Goal: Information Seeking & Learning: Learn about a topic

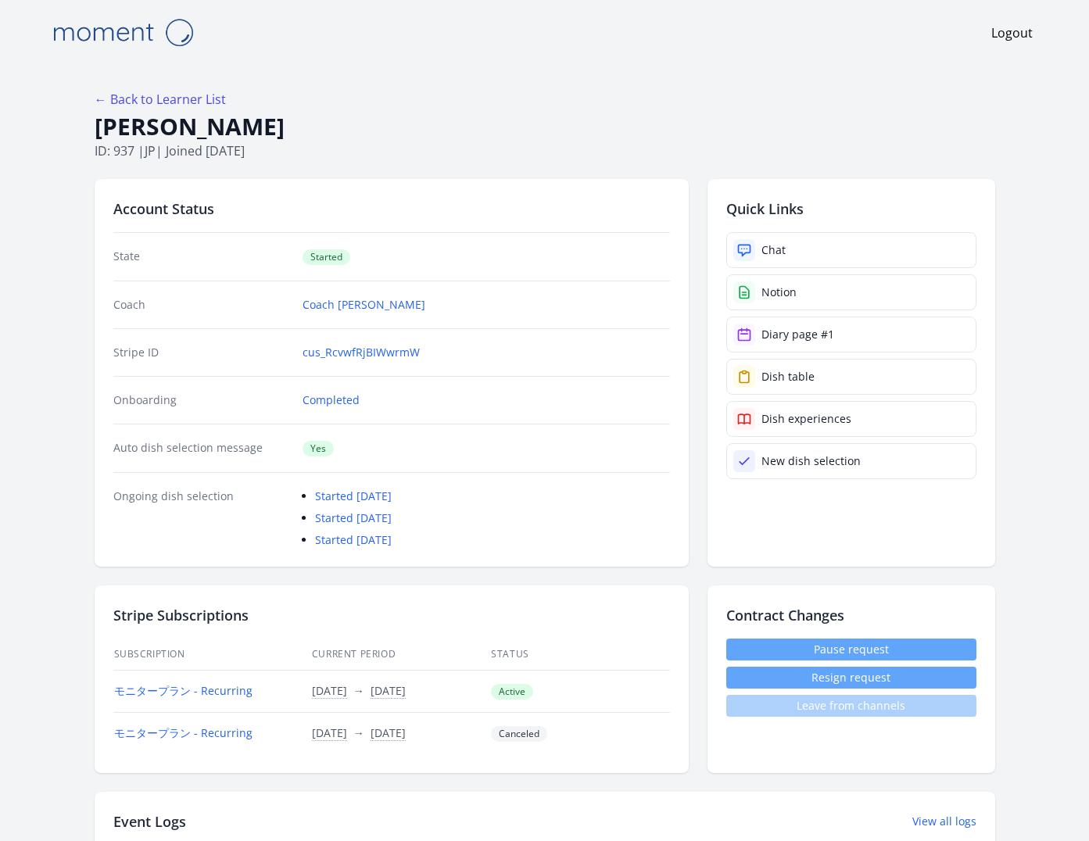
click at [231, 130] on h1 "Yuto Nishiumi" at bounding box center [545, 127] width 901 height 30
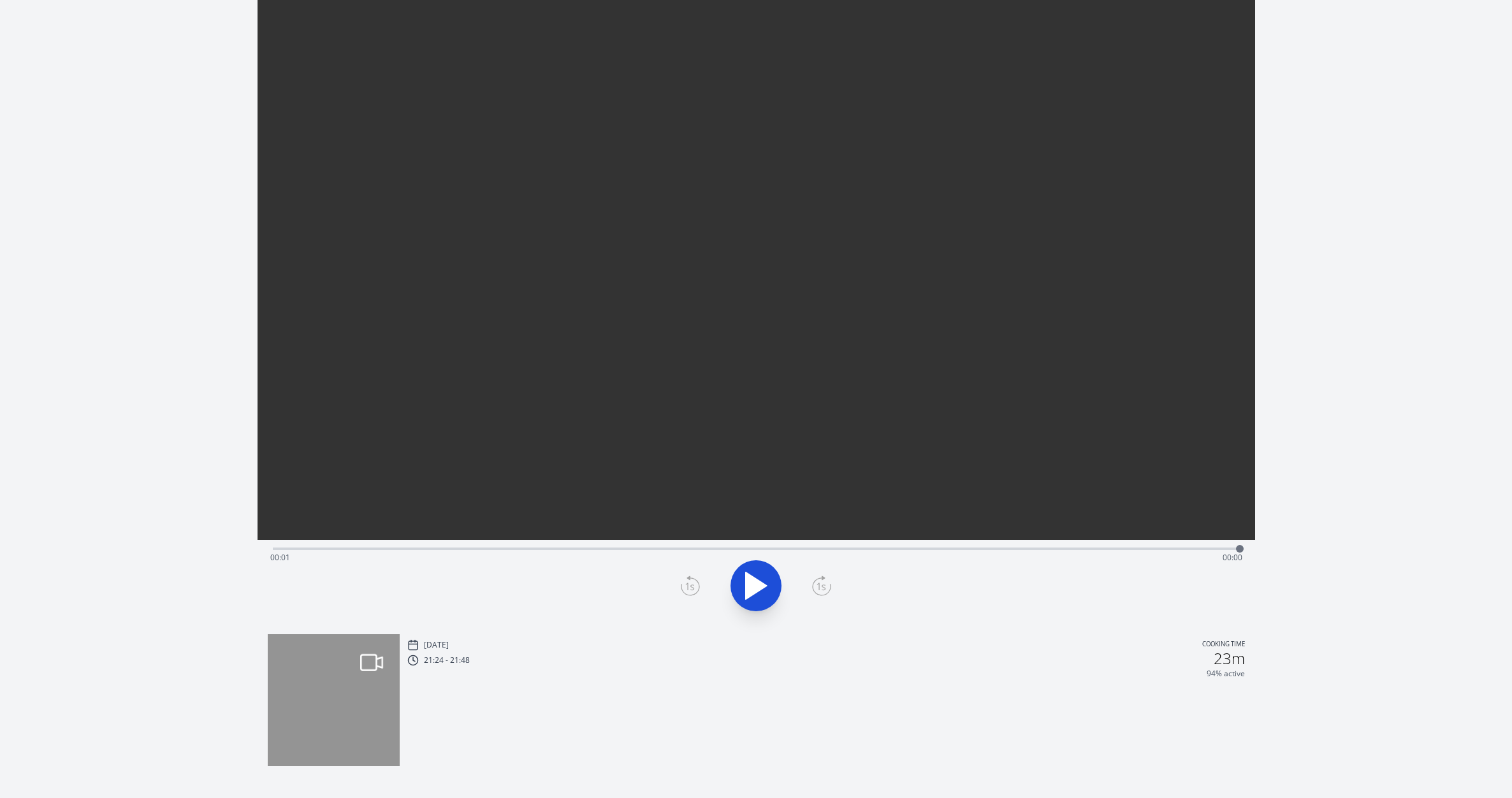
scroll to position [69, 0]
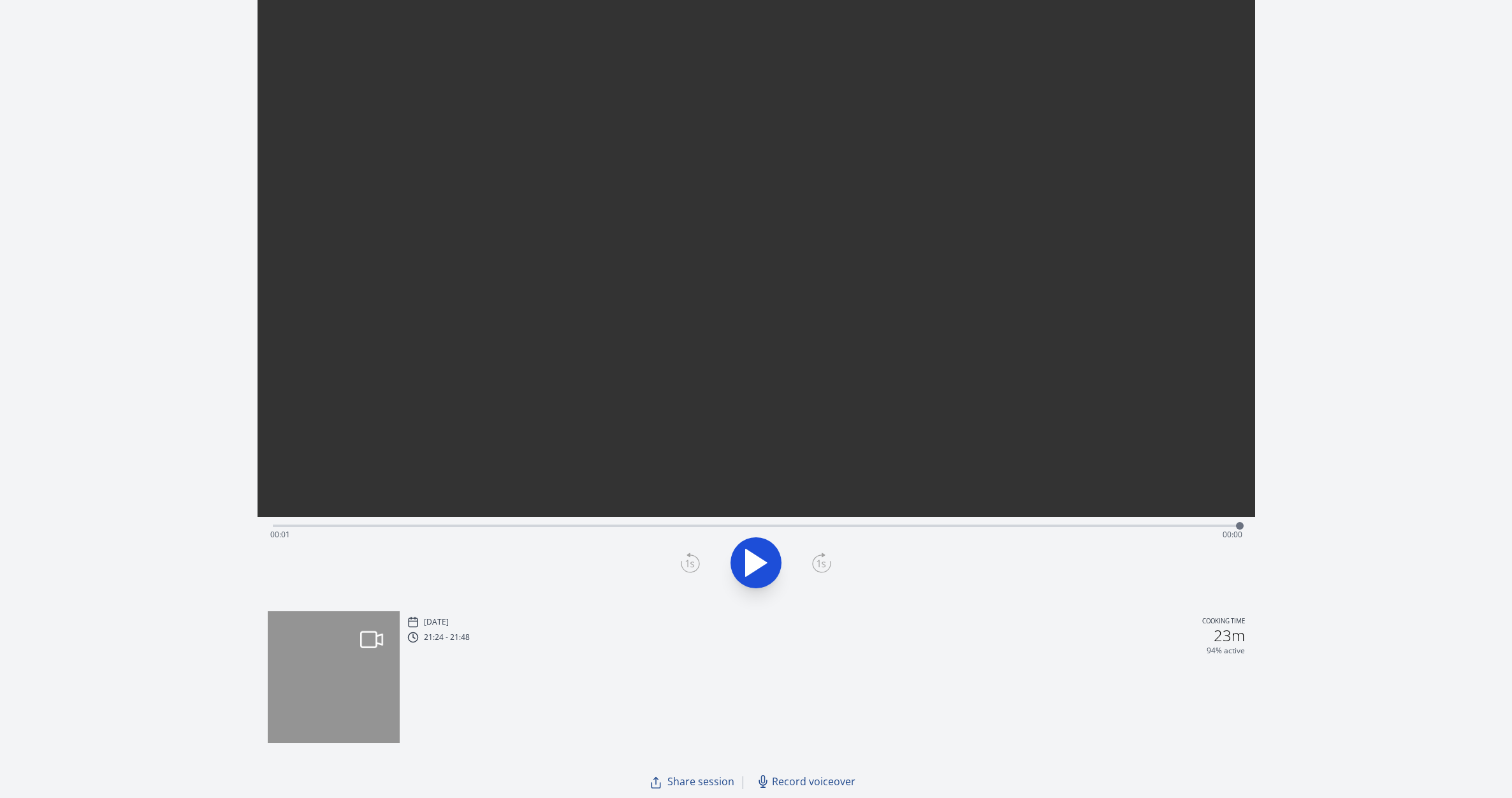
click at [350, 689] on img at bounding box center [333, 677] width 132 height 132
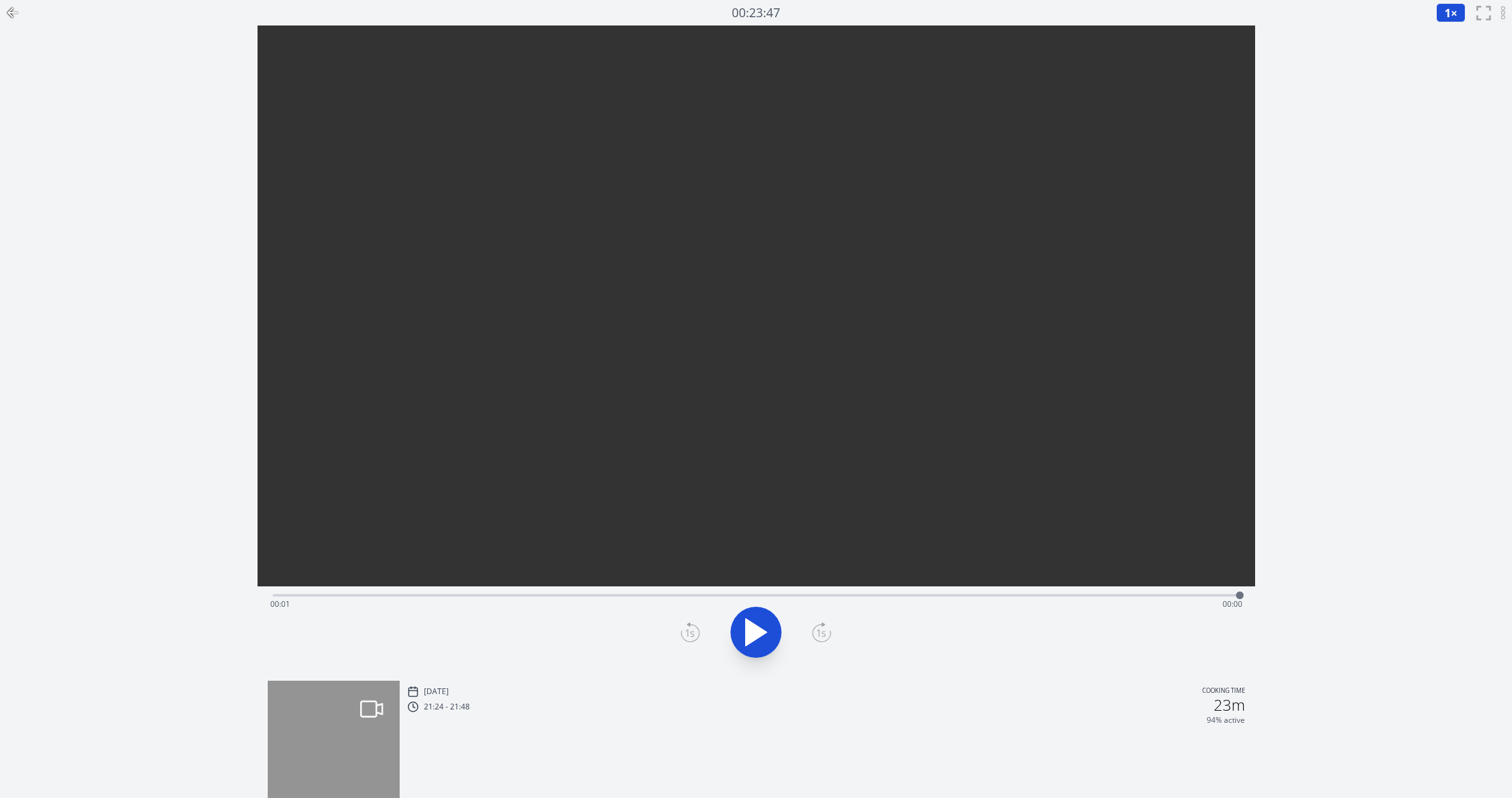
click at [756, 634] on icon at bounding box center [756, 632] width 21 height 27
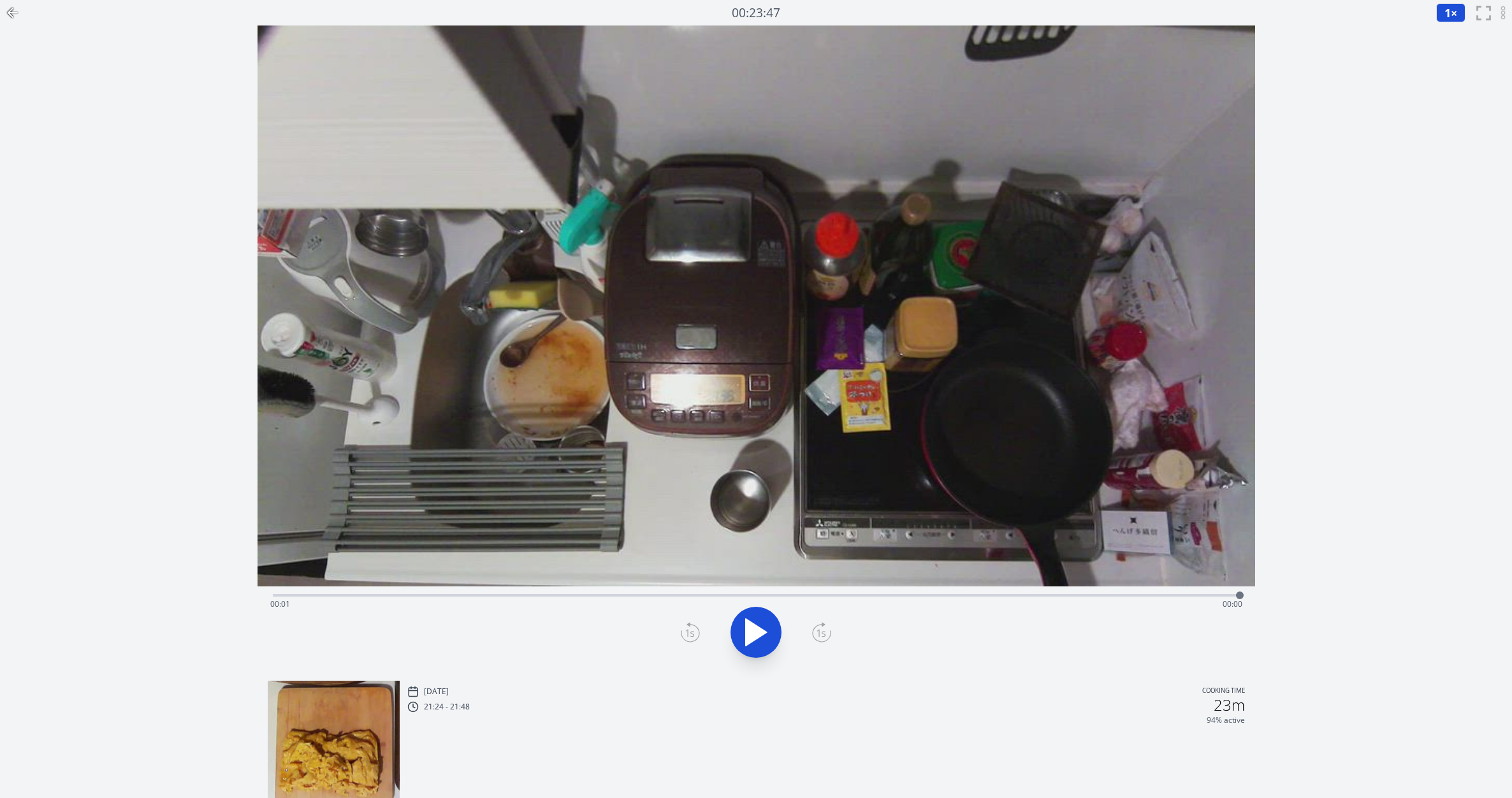
click at [11, 11] on icon at bounding box center [12, 12] width 15 height 15
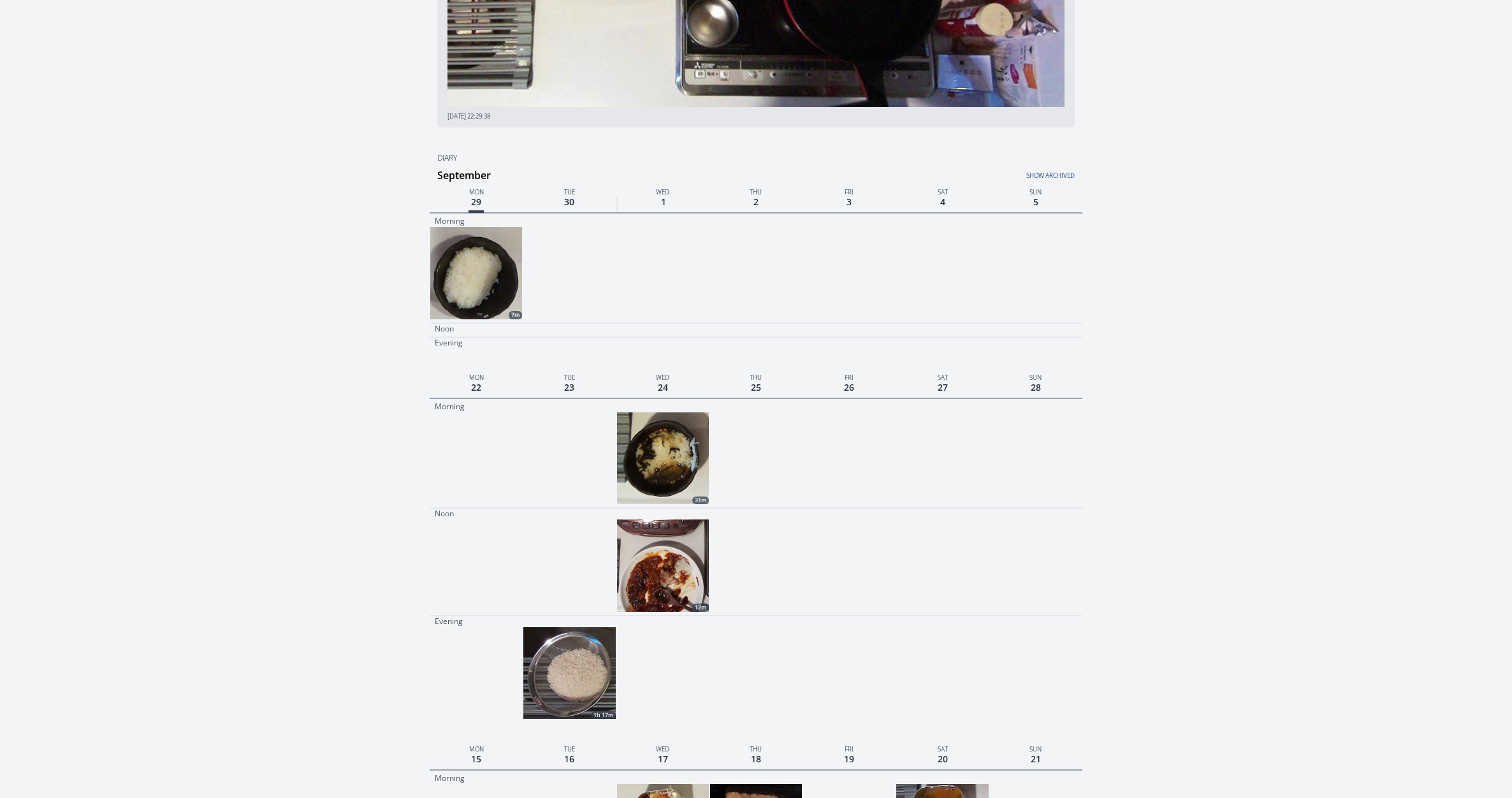
scroll to position [344, 0]
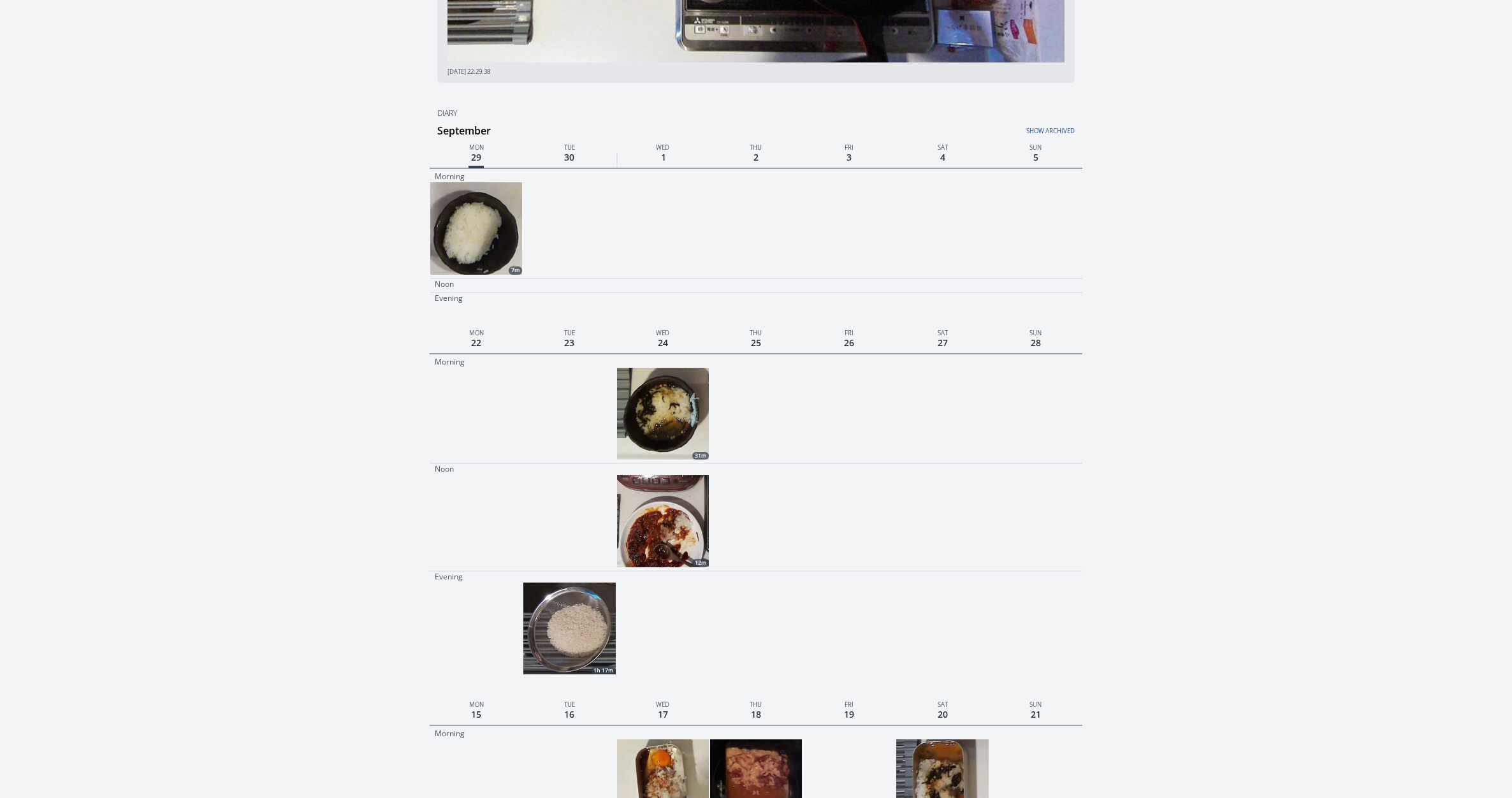
click at [1051, 130] on link "Show archived" at bounding box center [966, 127] width 218 height 16
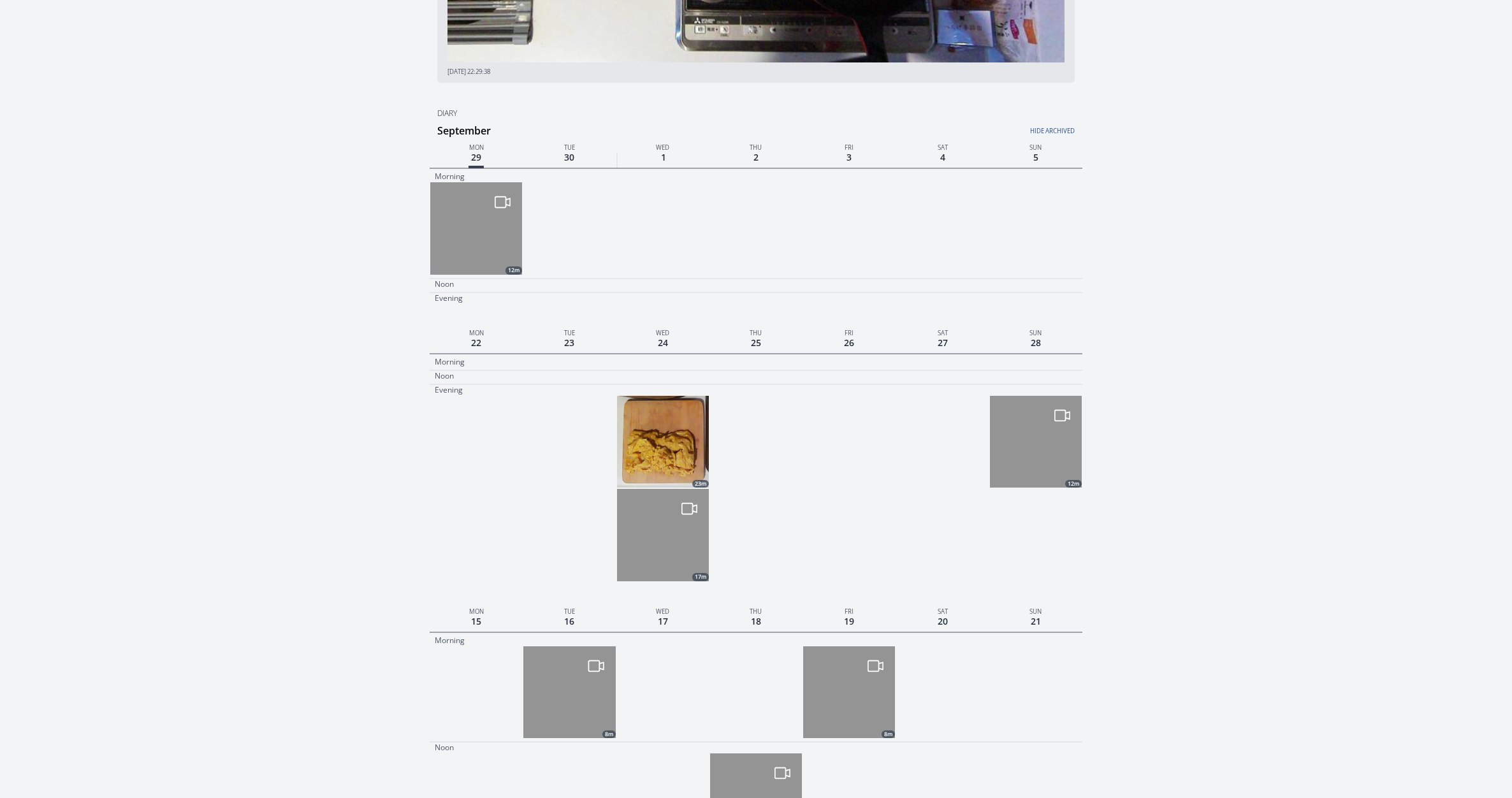
click at [664, 443] on img at bounding box center [663, 442] width 92 height 92
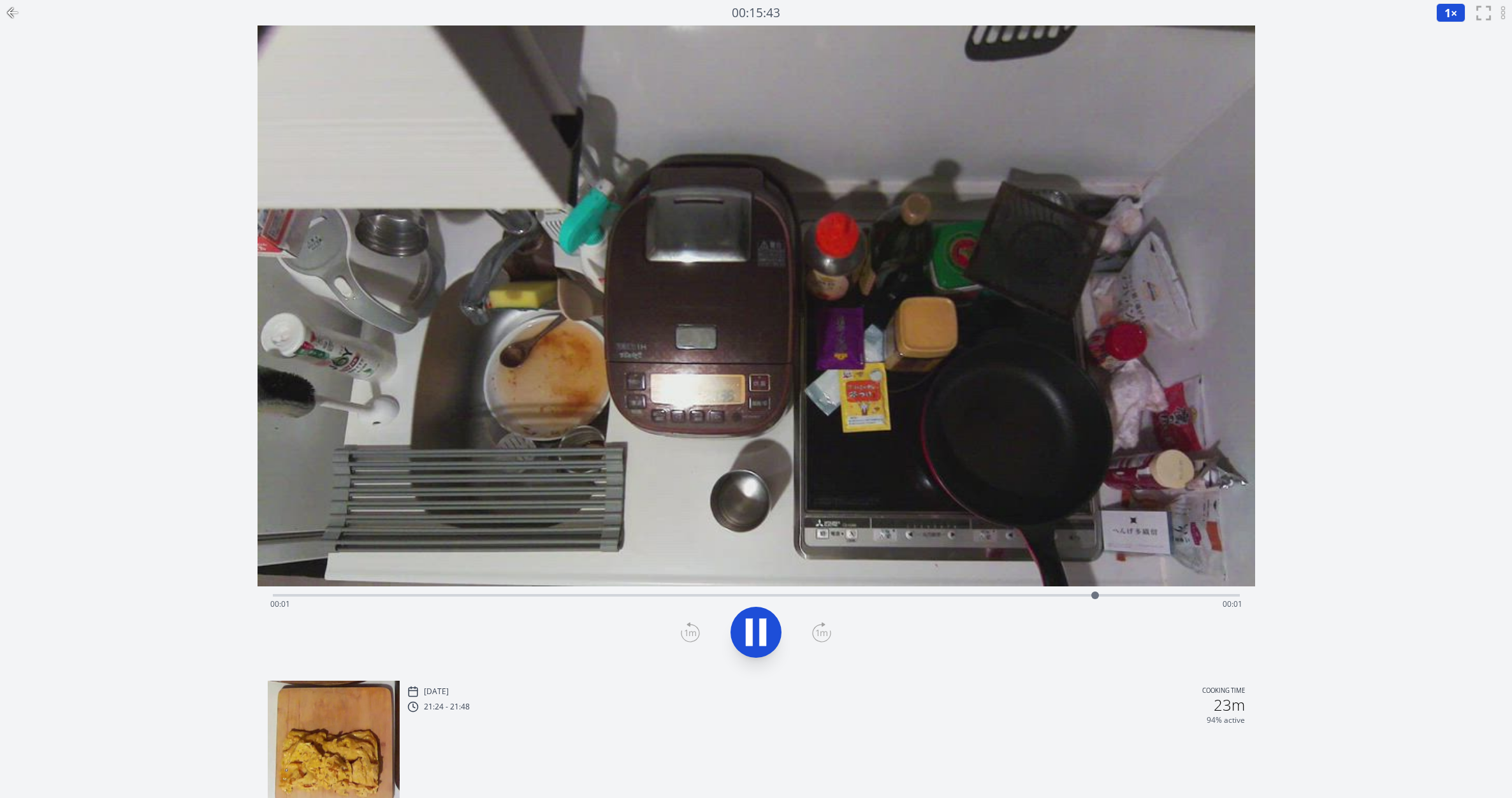
click at [12, 13] on icon at bounding box center [12, 12] width 15 height 15
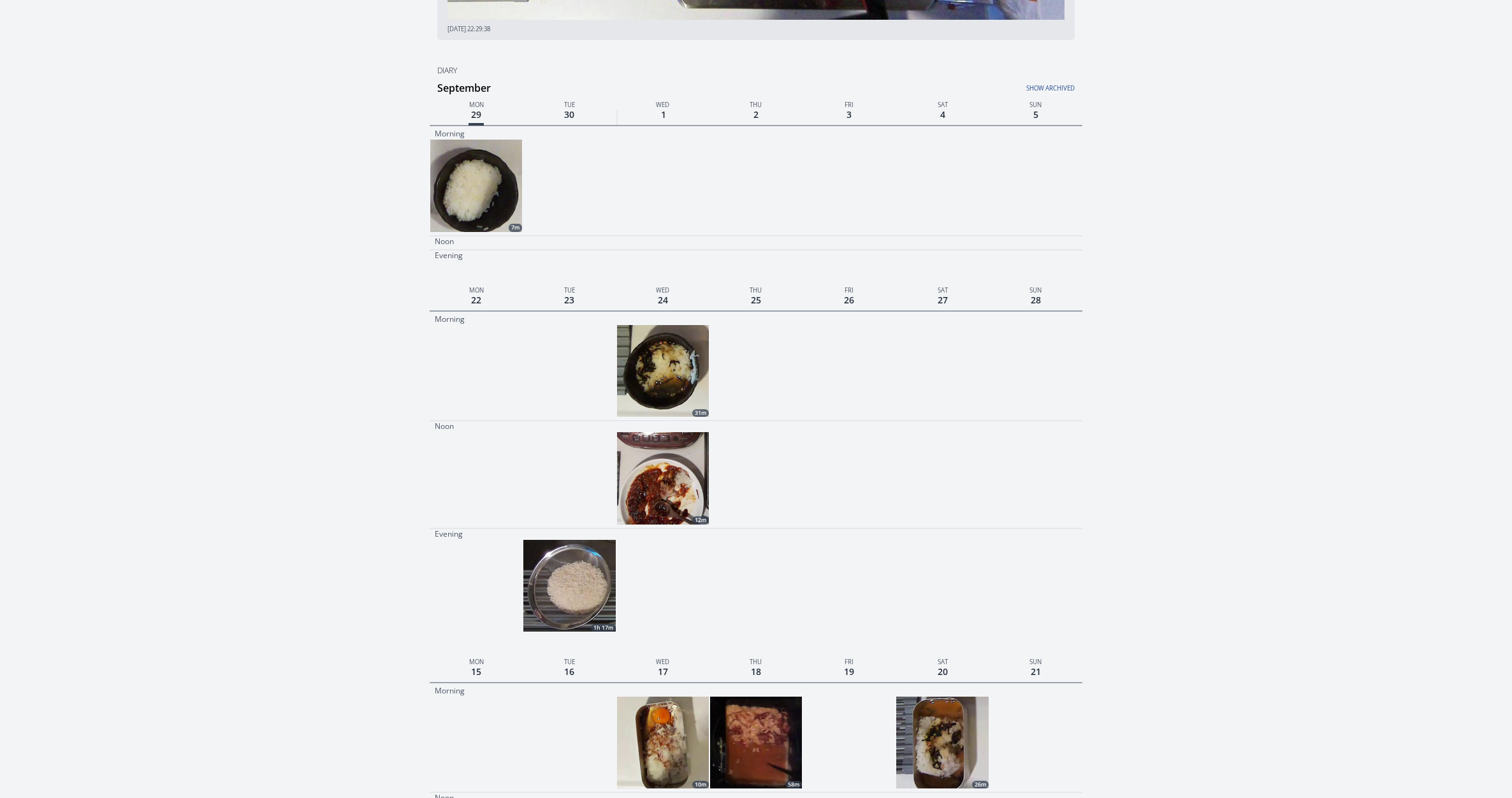
scroll to position [363, 0]
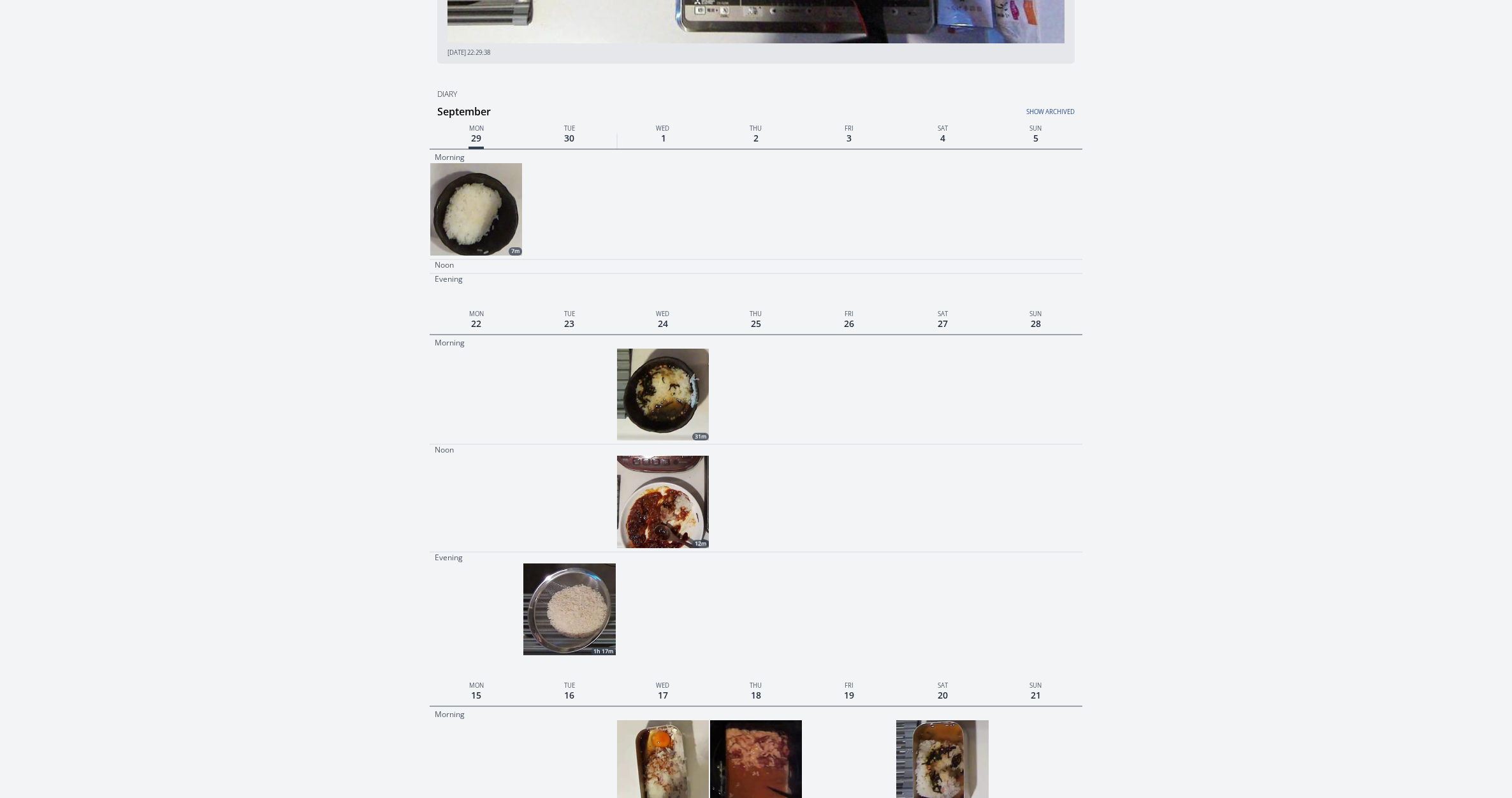
click at [1039, 112] on link "Show archived" at bounding box center [966, 108] width 218 height 16
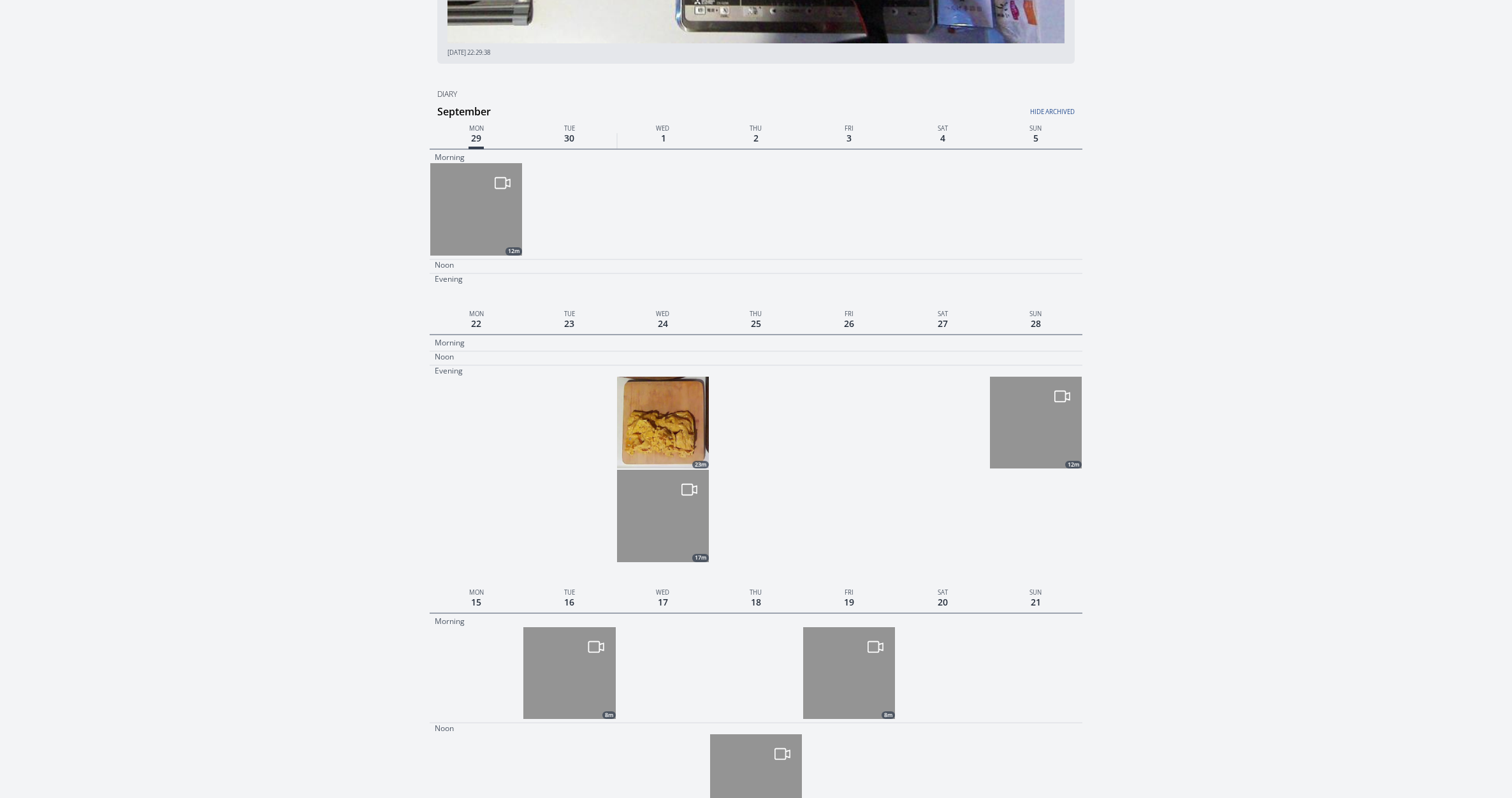
click at [659, 417] on img at bounding box center [663, 422] width 92 height 92
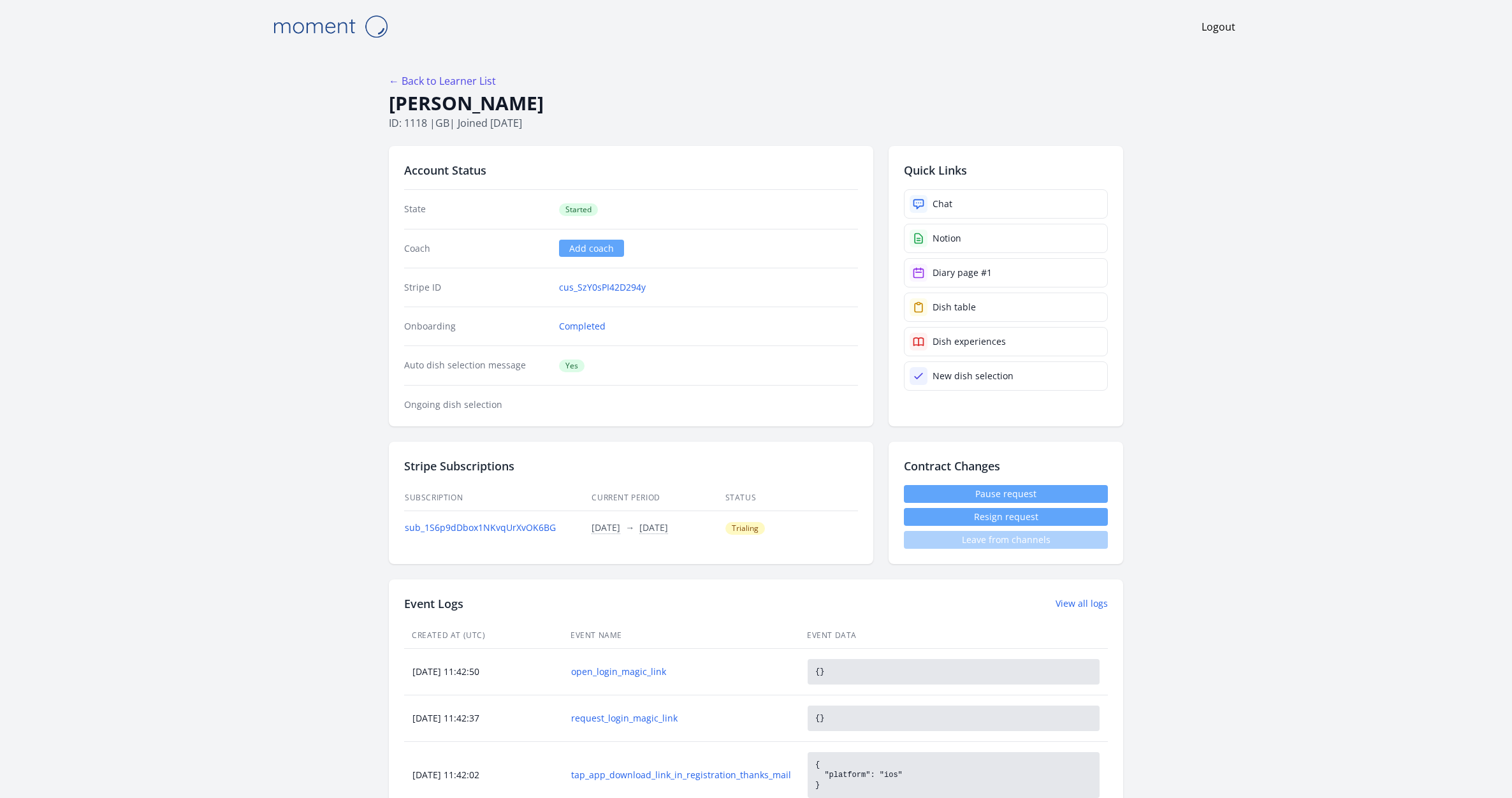
scroll to position [1901, 0]
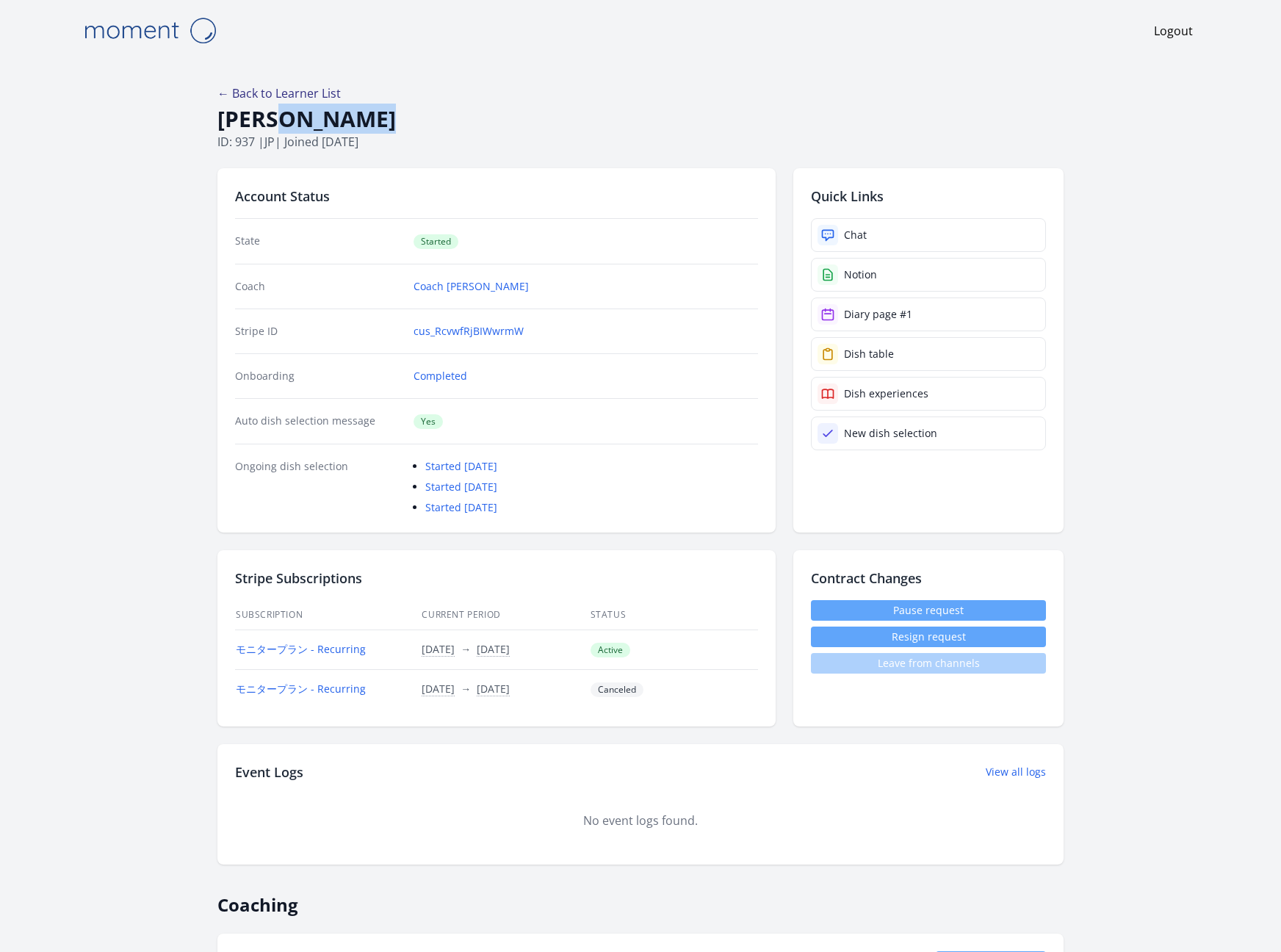
click at [221, 89] on link "← Back to Learner List" at bounding box center [278, 93] width 123 height 16
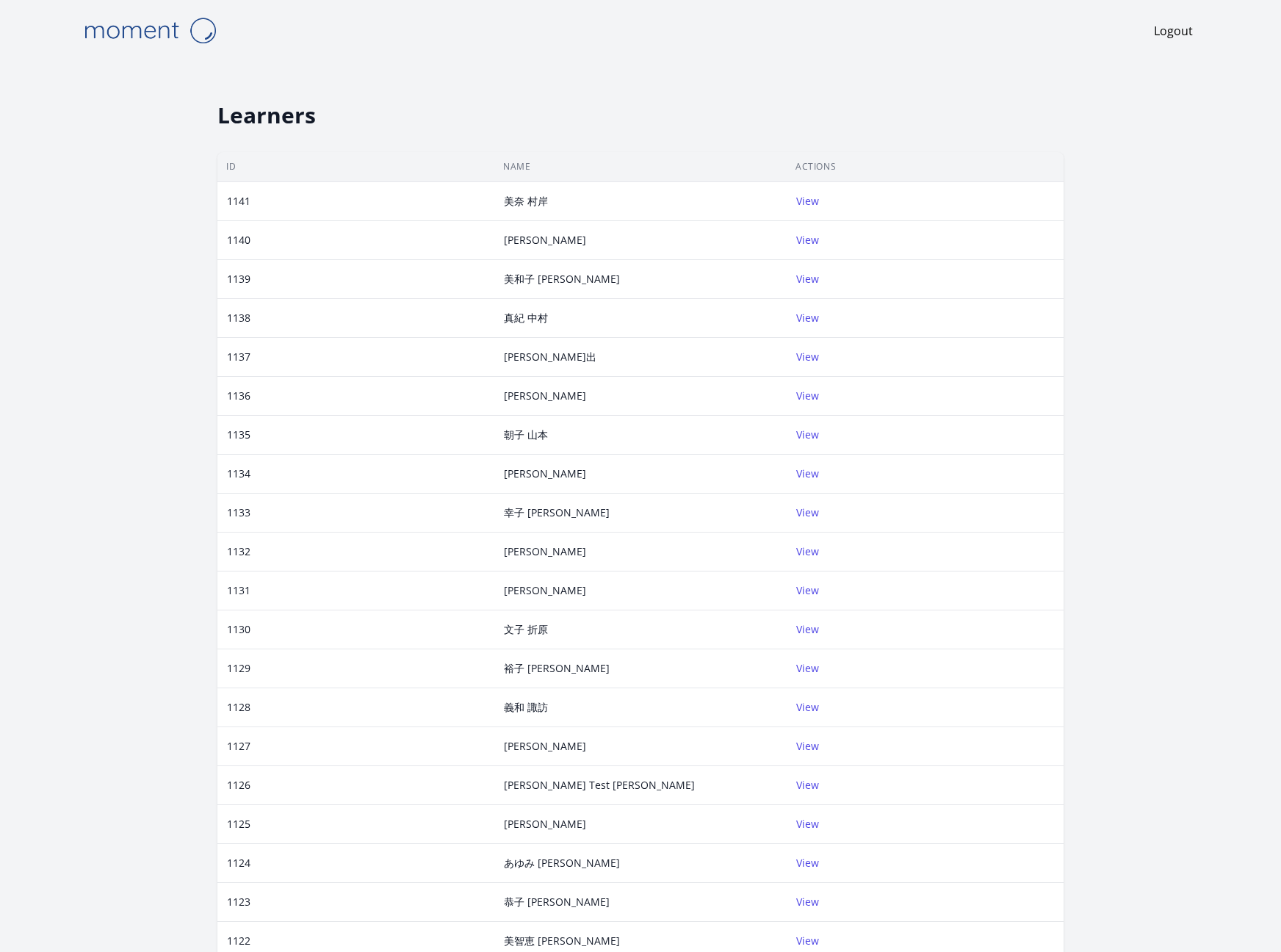
scroll to position [106, 0]
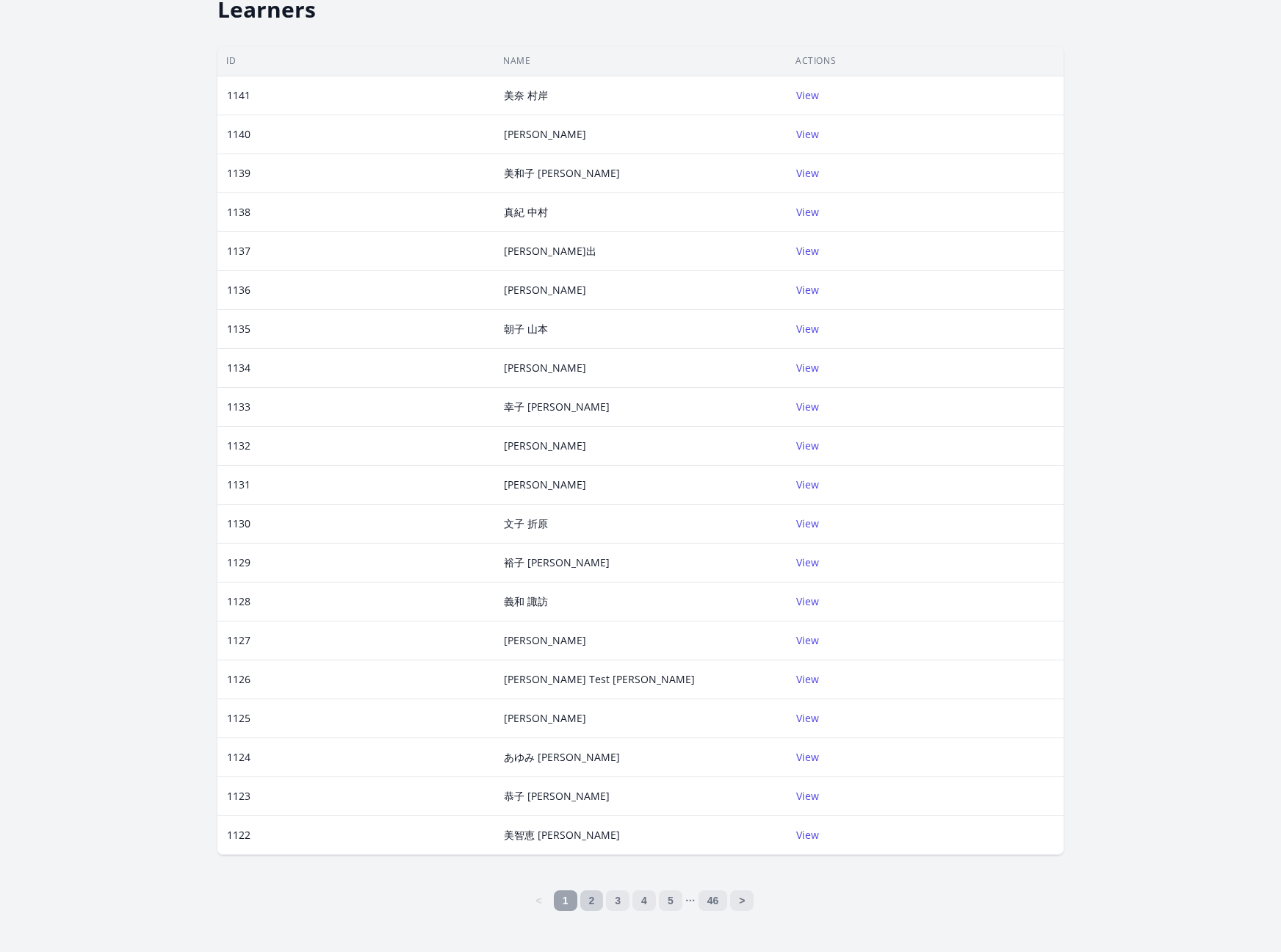
click at [592, 904] on link "2" at bounding box center [592, 900] width 23 height 21
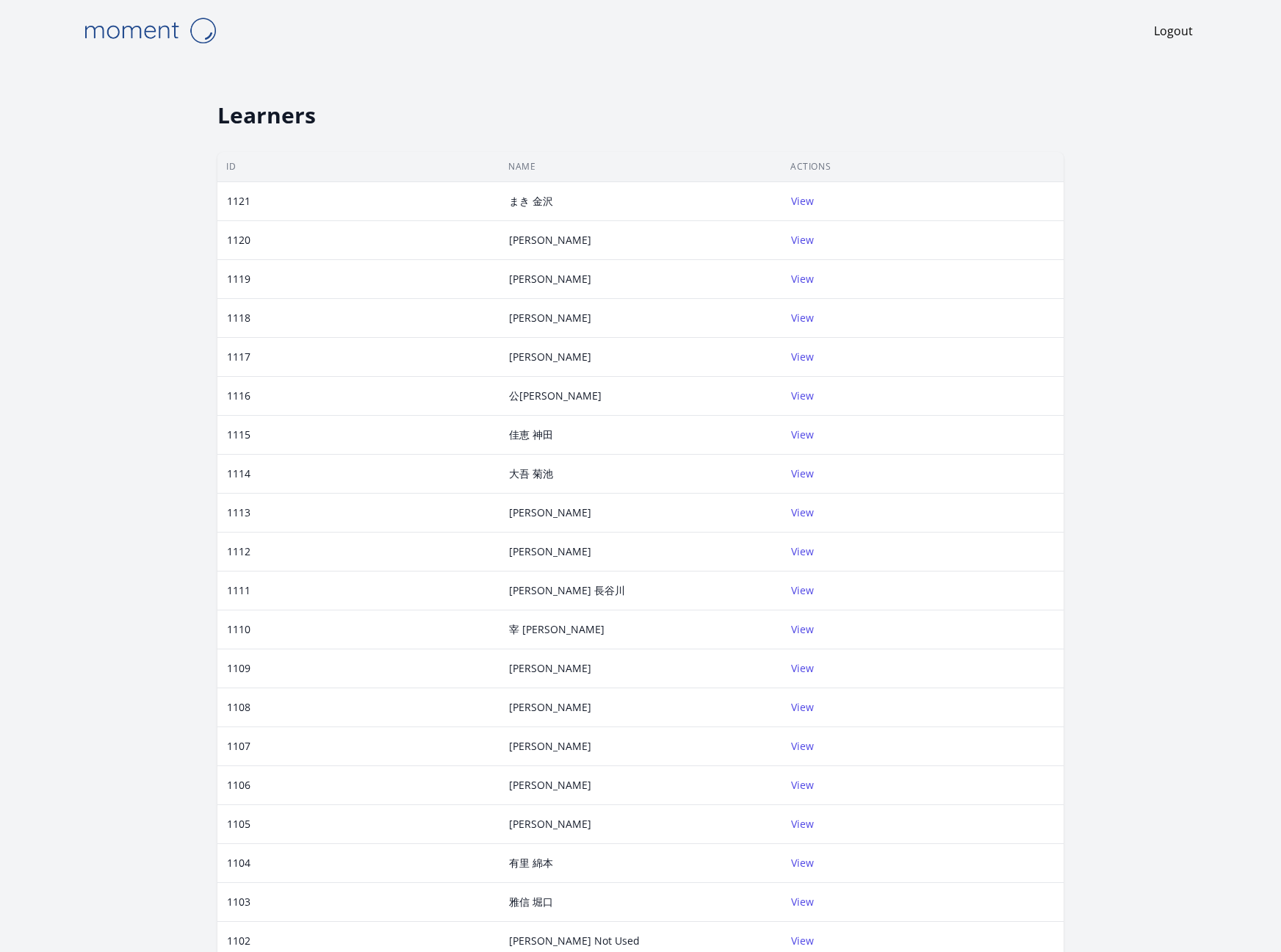
scroll to position [106, 0]
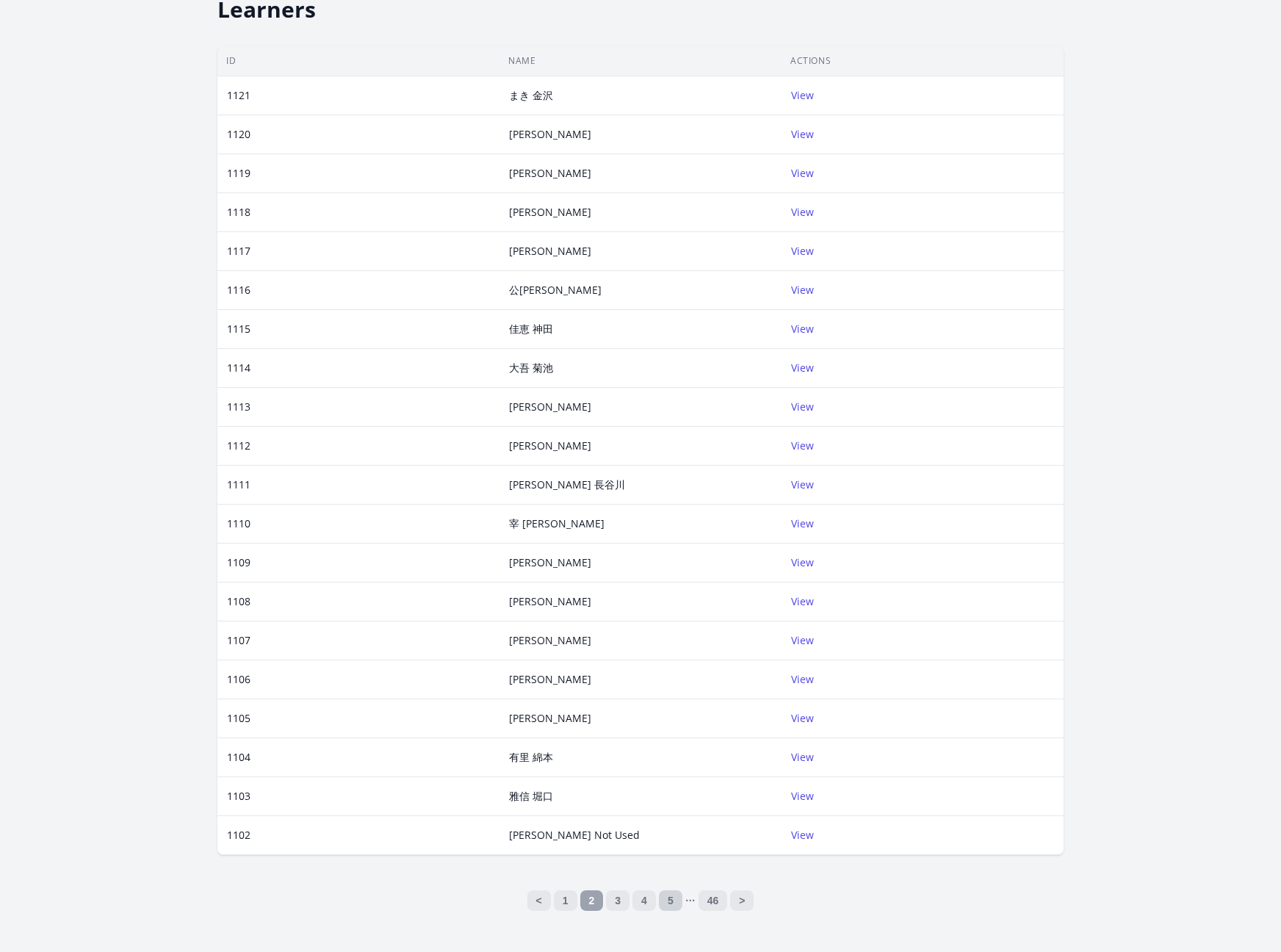
click at [667, 899] on link "5" at bounding box center [671, 900] width 23 height 21
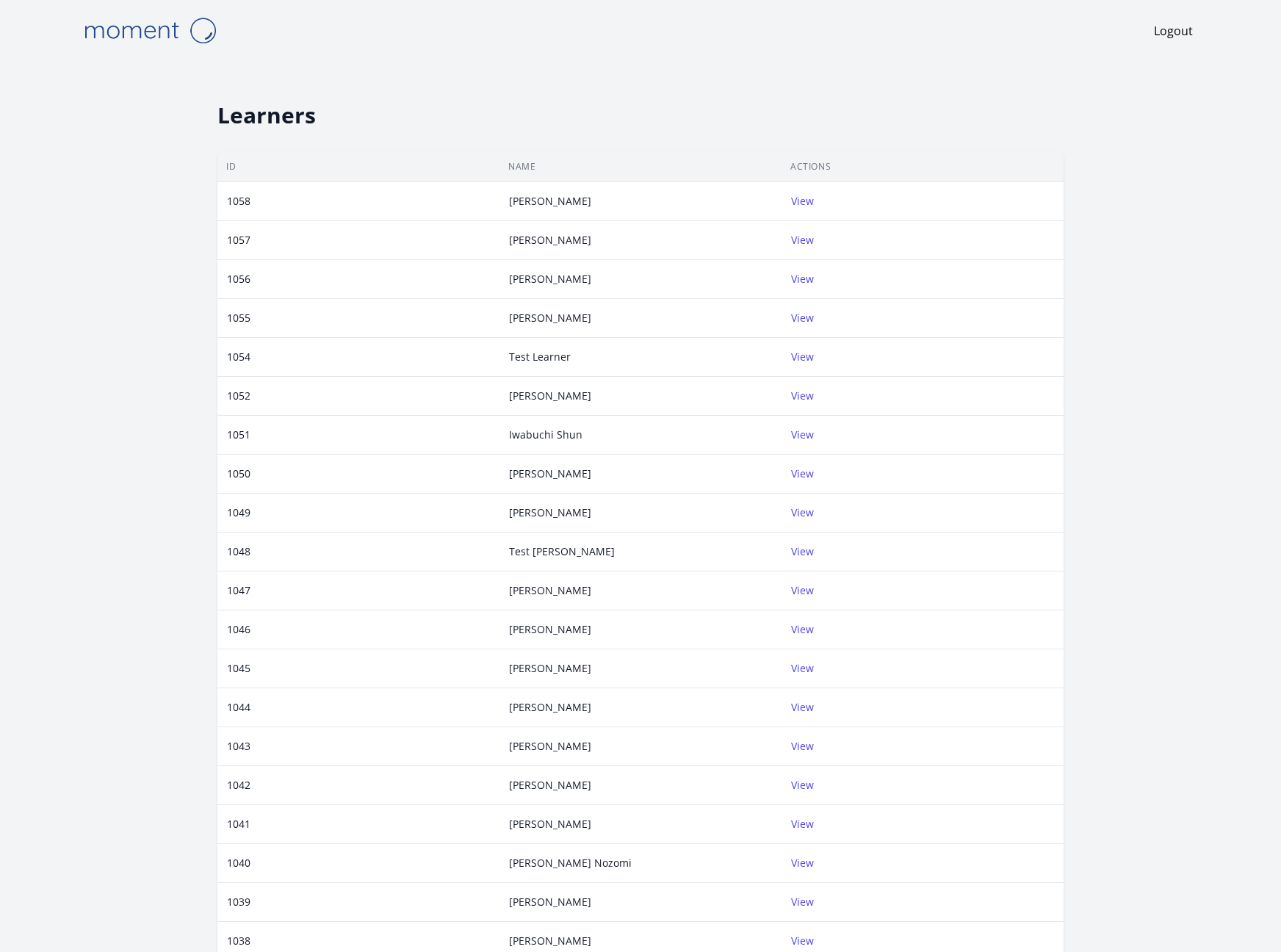
scroll to position [106, 0]
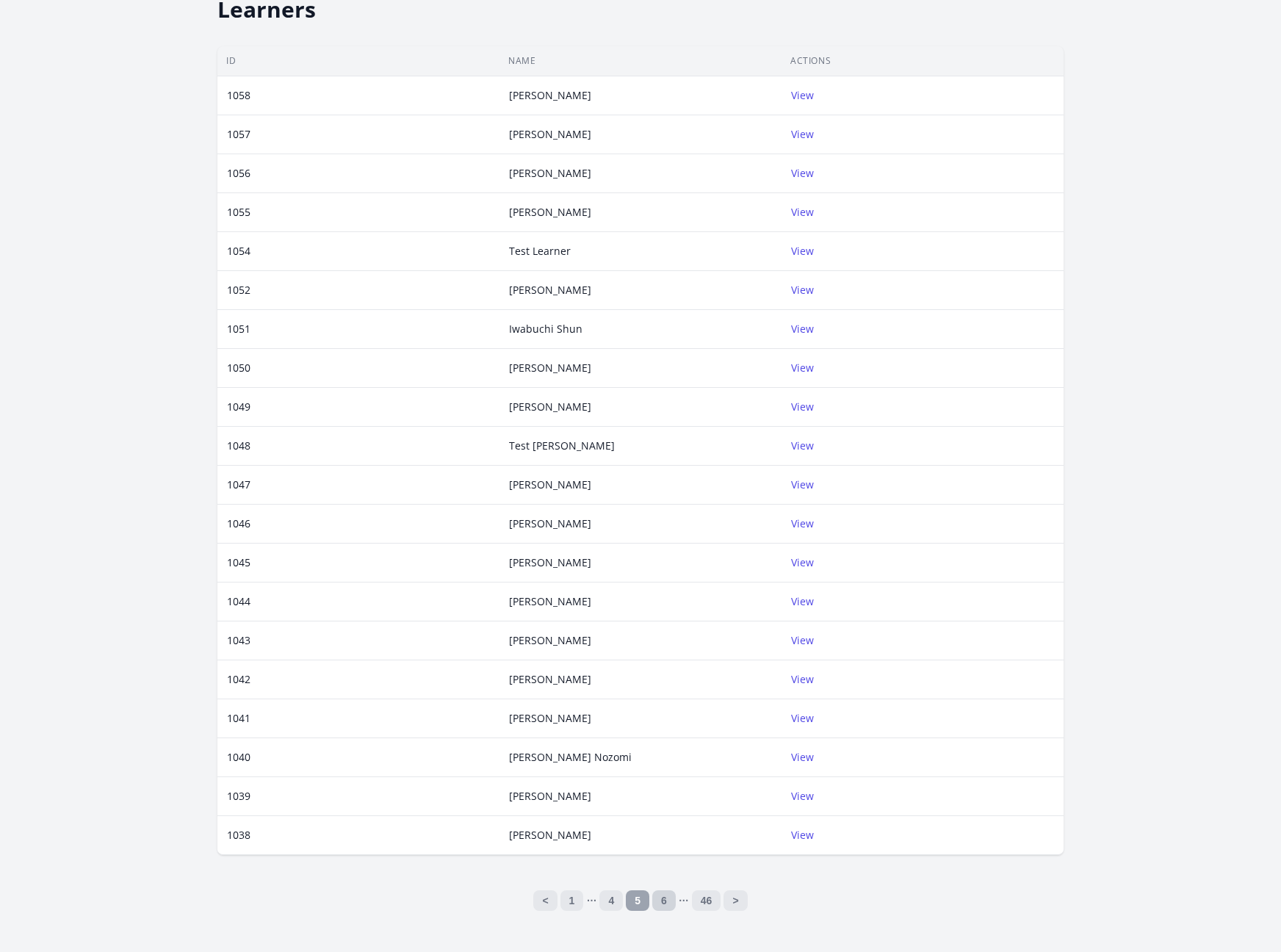
click at [666, 902] on link "6" at bounding box center [663, 900] width 23 height 21
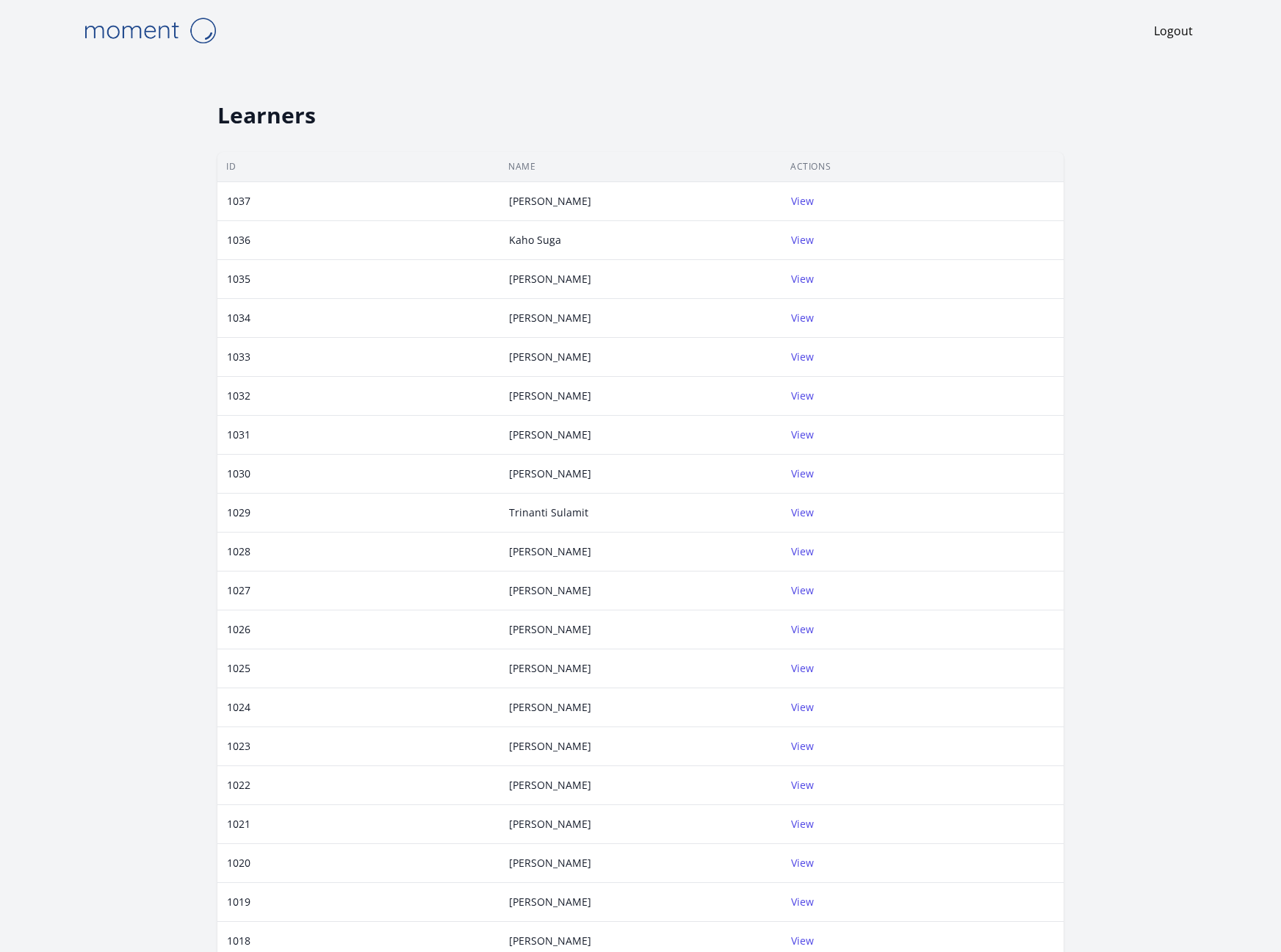
scroll to position [106, 0]
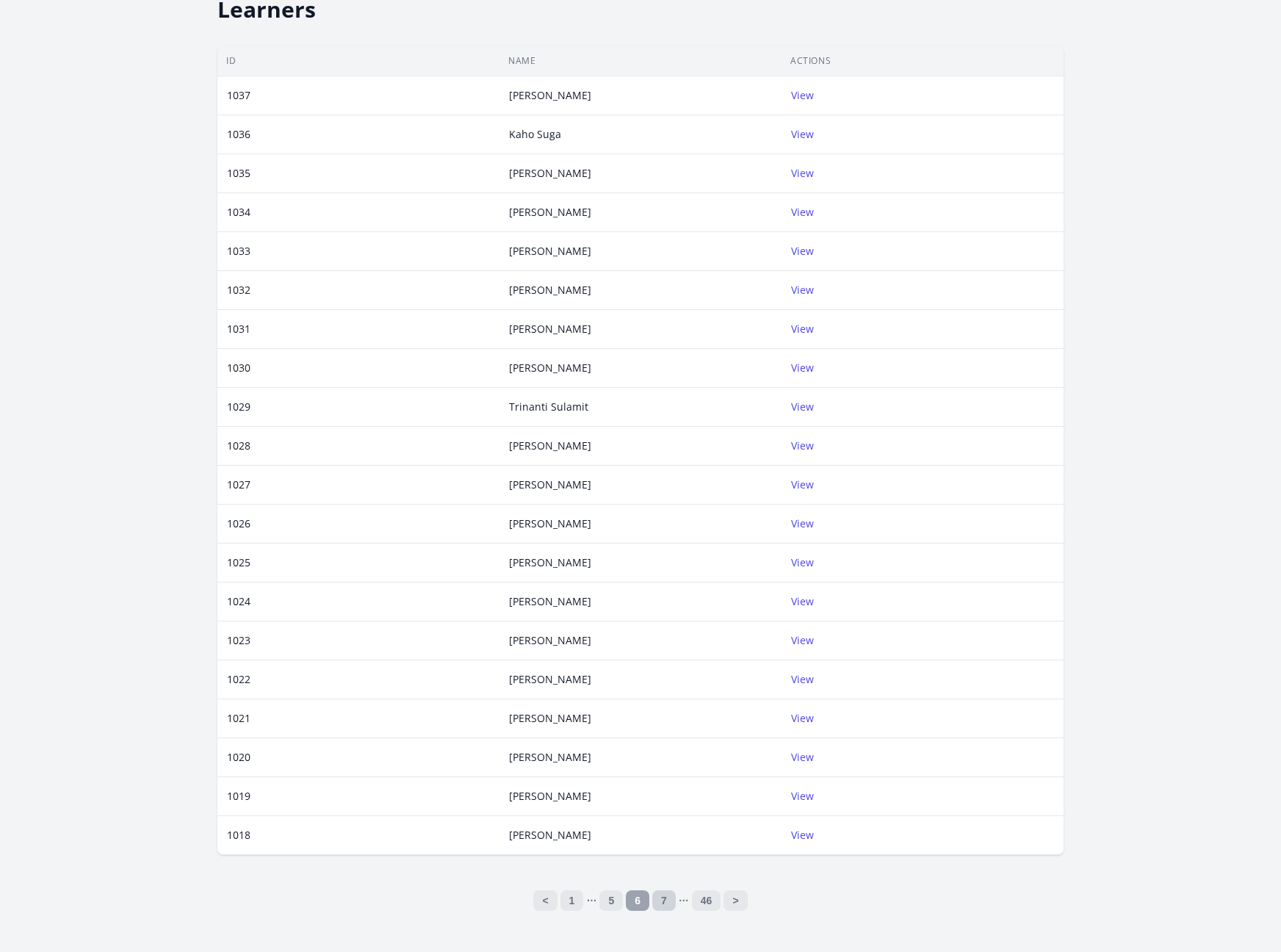
click at [675, 901] on link "7" at bounding box center [663, 900] width 23 height 21
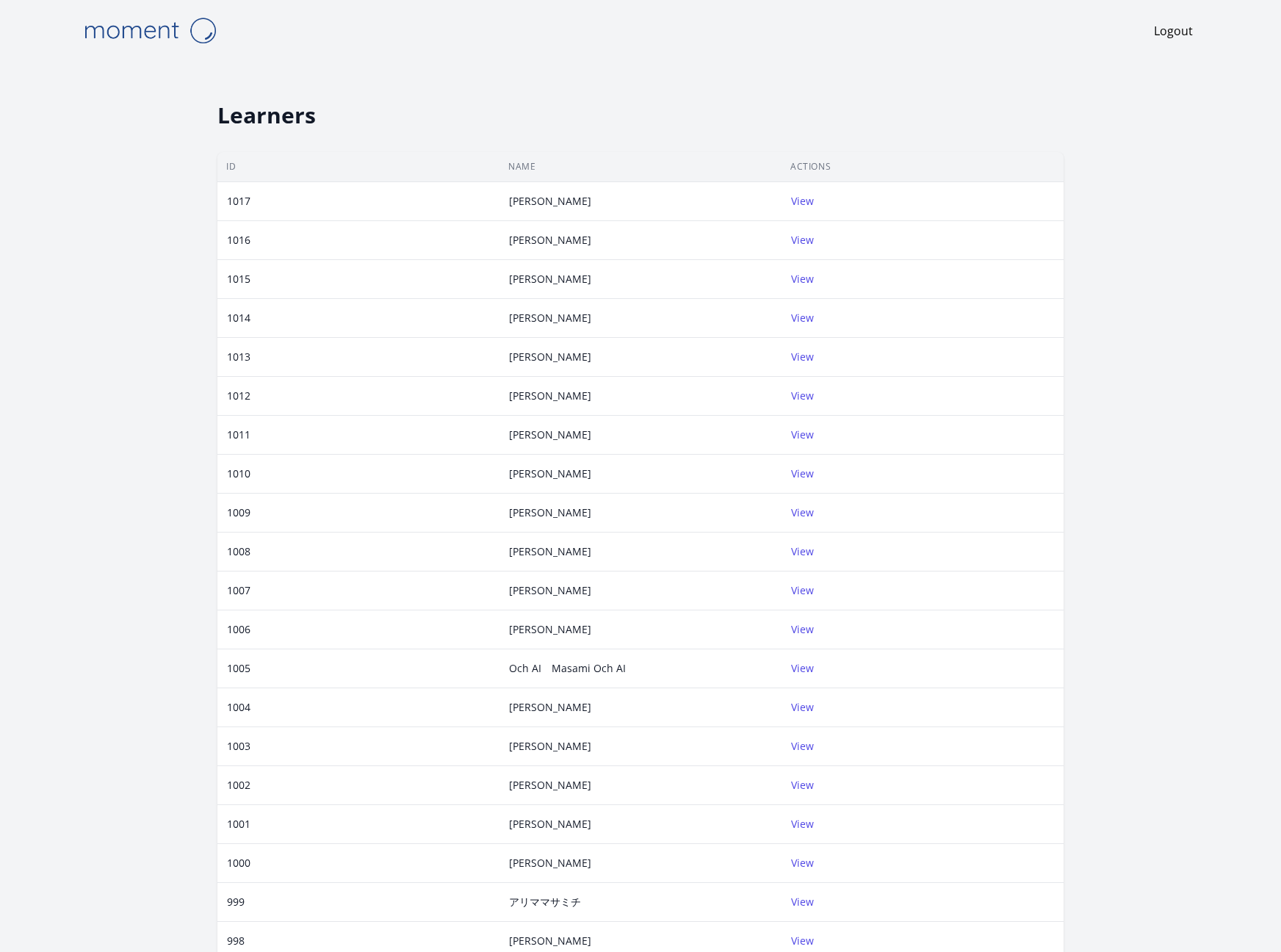
scroll to position [106, 0]
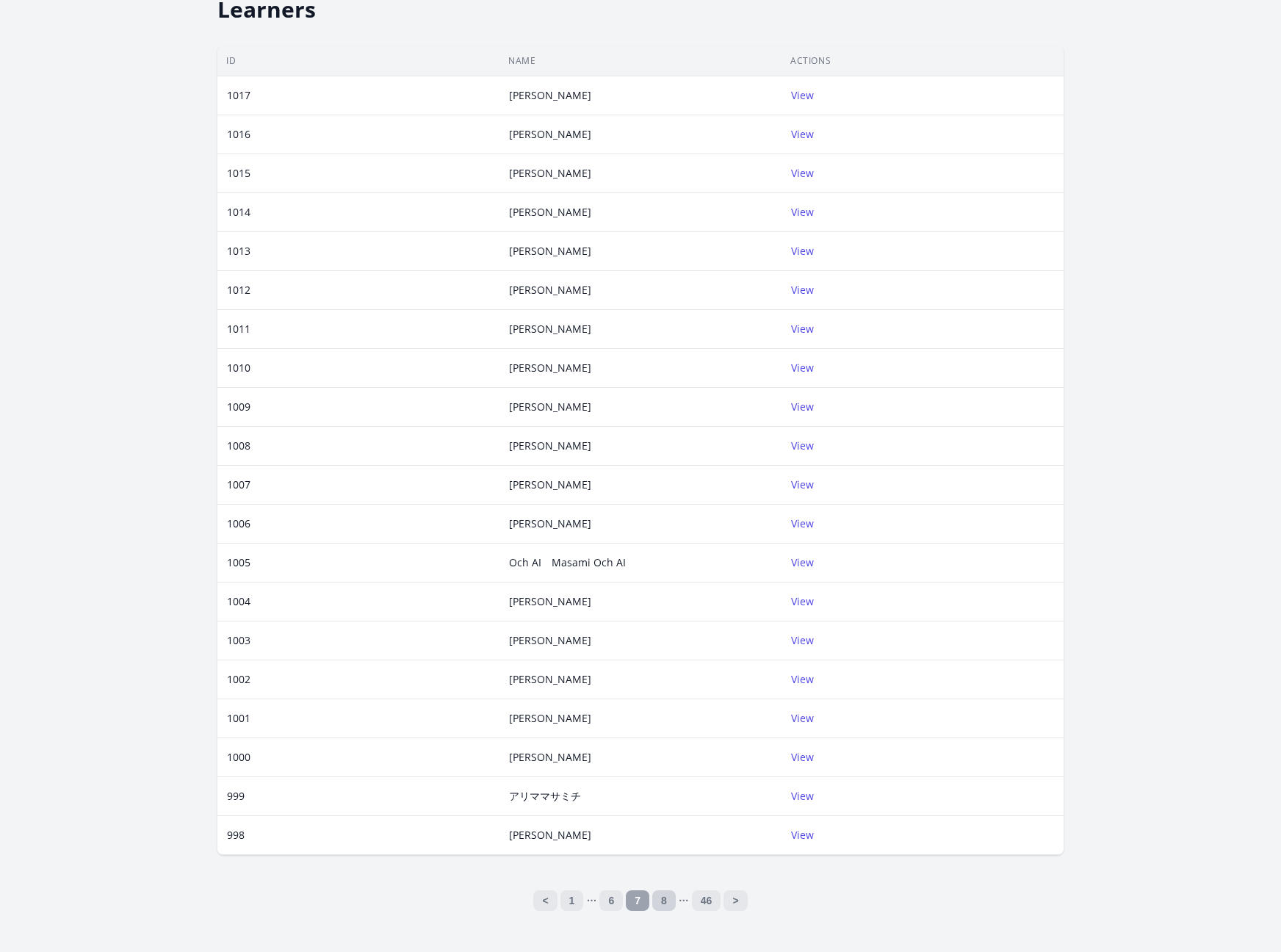
click at [666, 898] on link "8" at bounding box center [663, 900] width 23 height 21
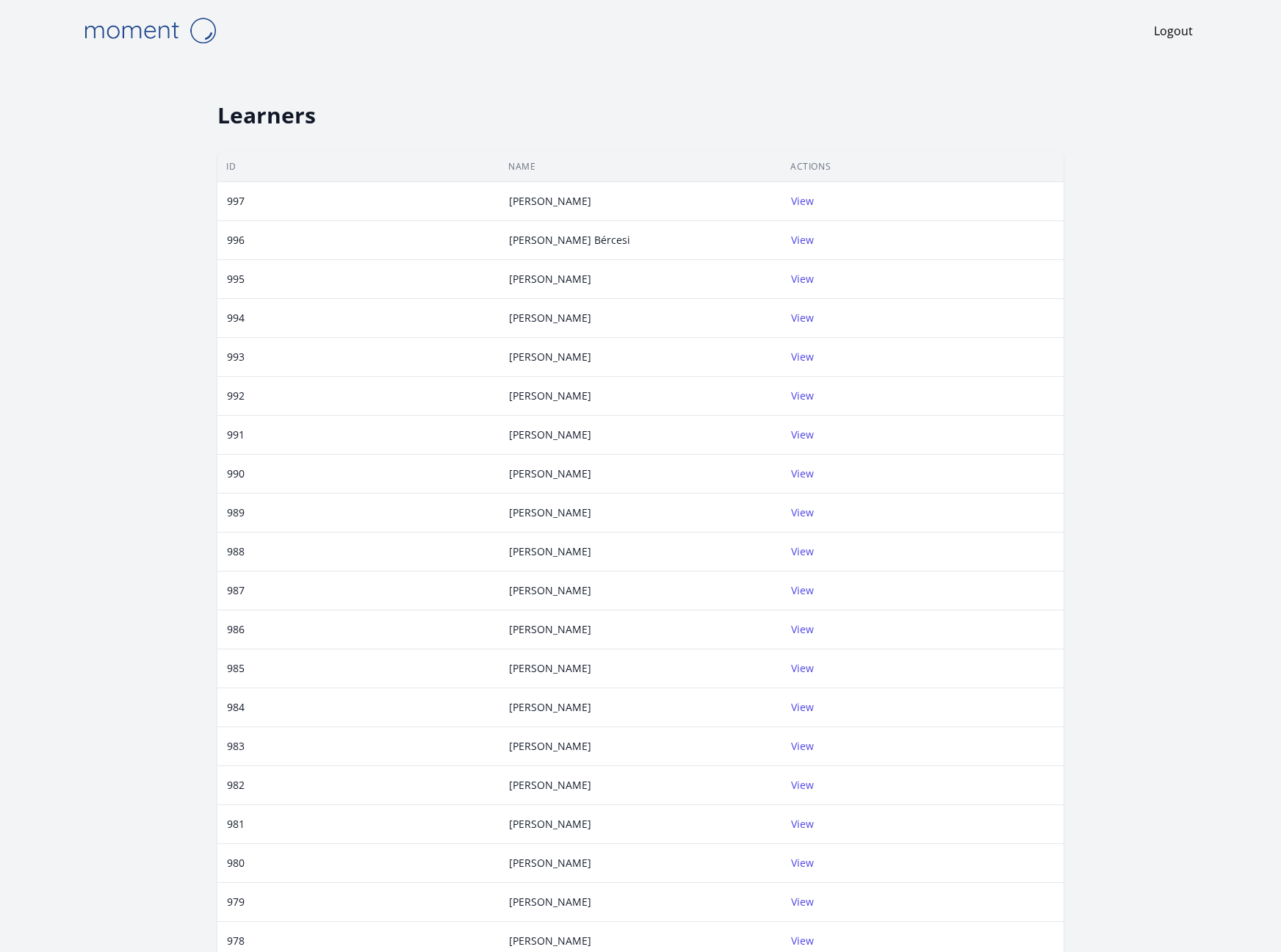
click at [241, 200] on div "997" at bounding box center [236, 201] width 36 height 15
click at [803, 196] on link "View" at bounding box center [802, 200] width 23 height 14
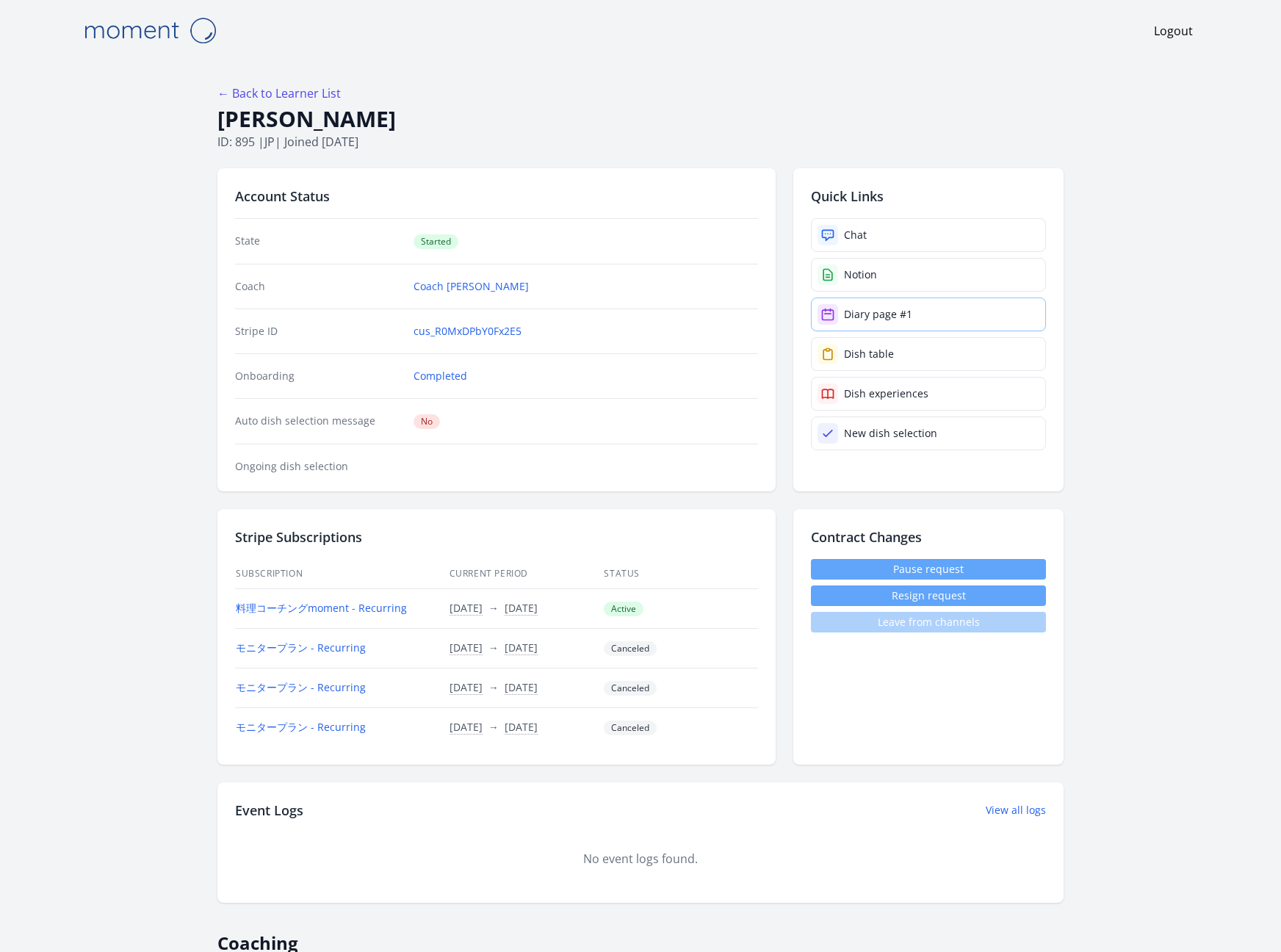
click at [873, 316] on div "Diary page #1" at bounding box center [878, 315] width 69 height 15
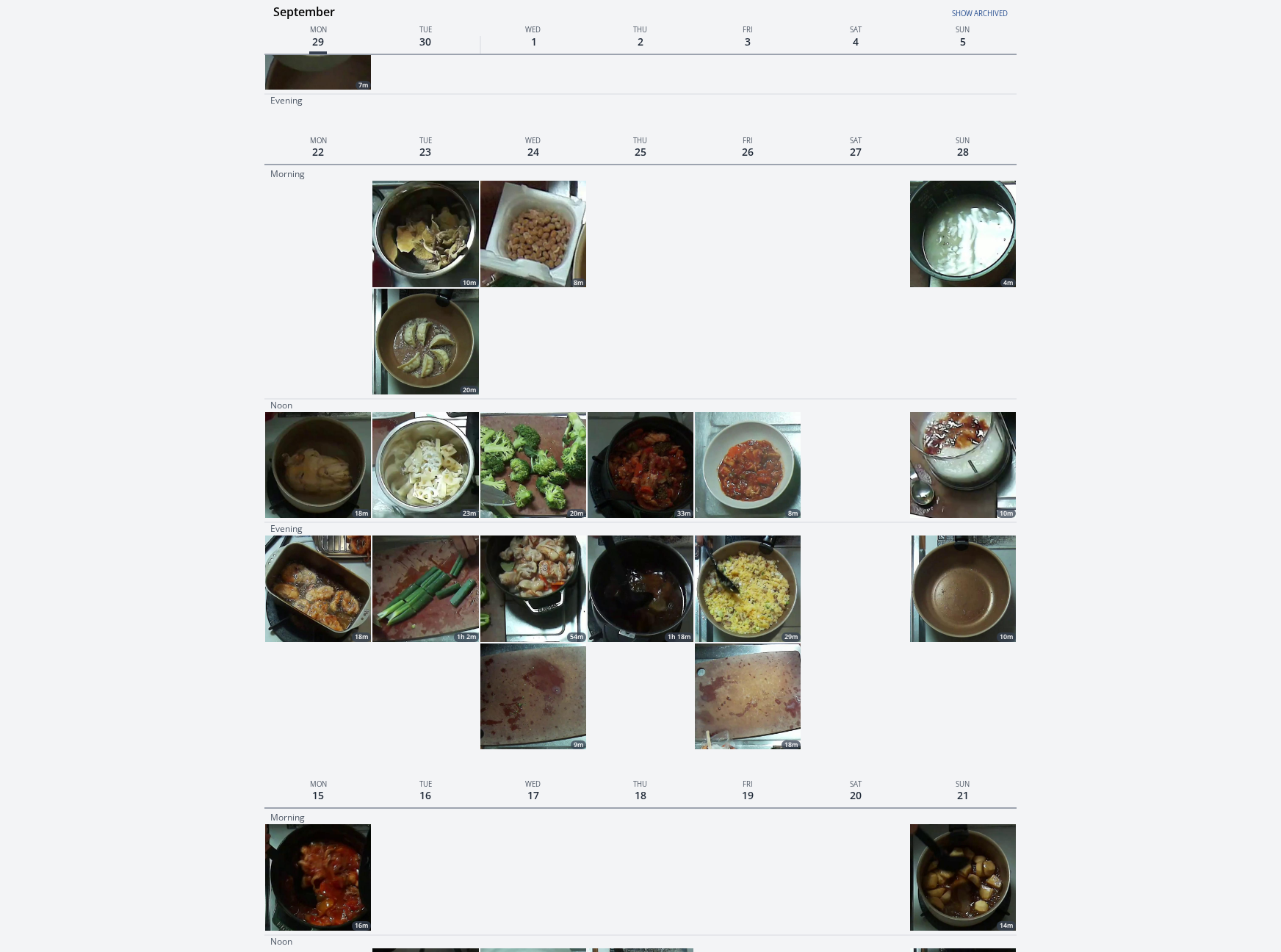
scroll to position [247, 0]
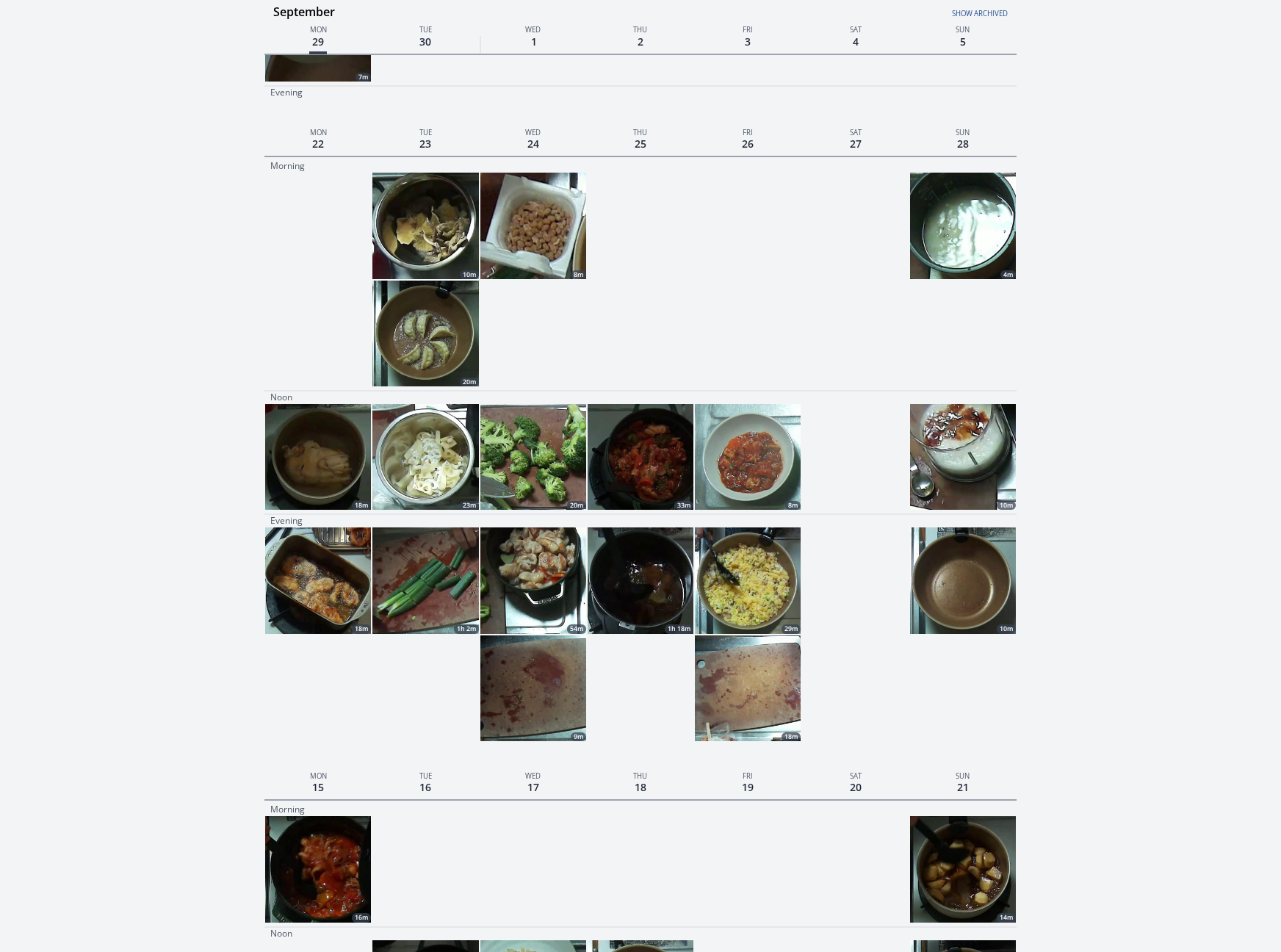
click at [983, 13] on link "Show archived" at bounding box center [882, 9] width 251 height 19
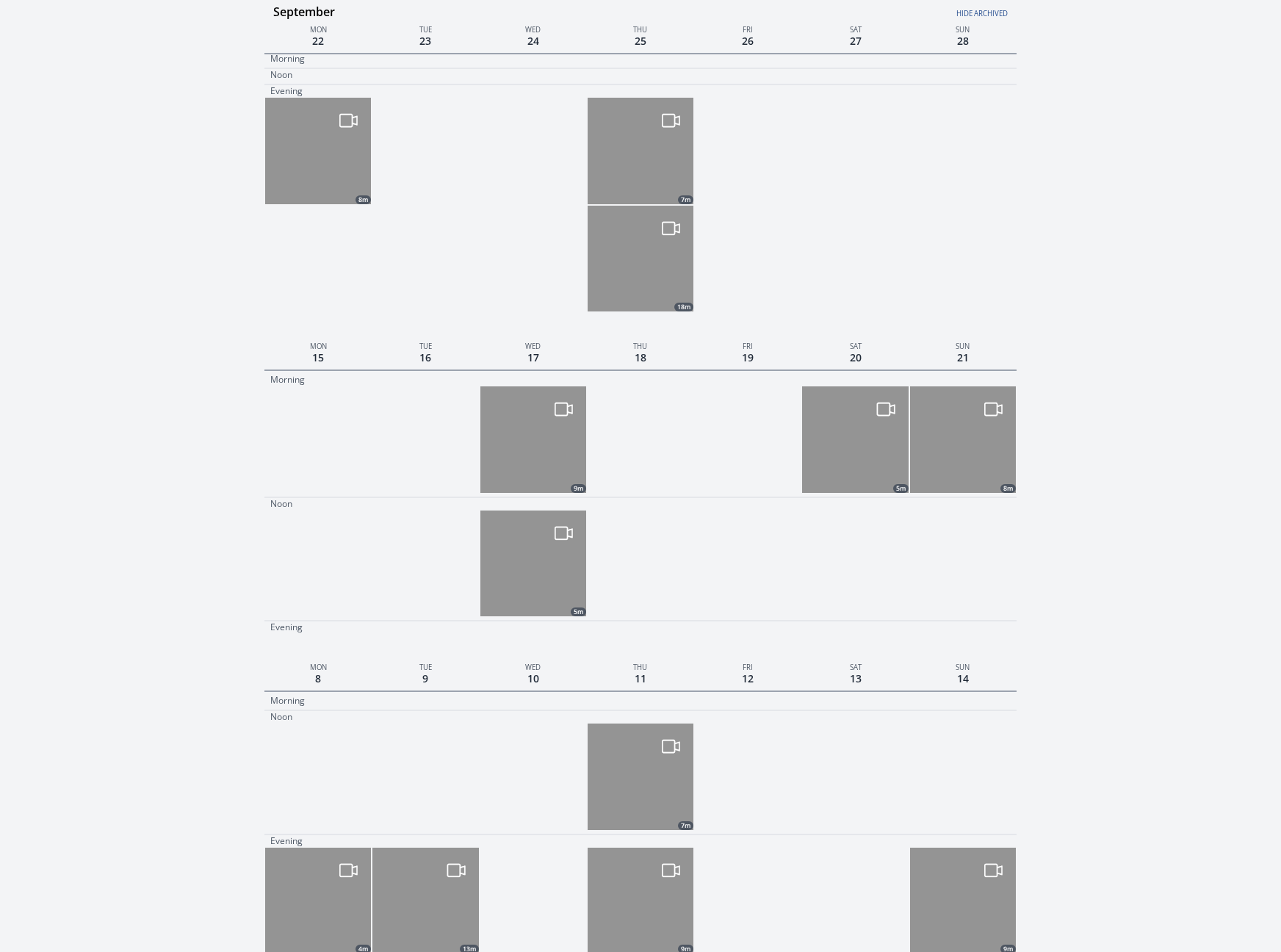
click at [983, 13] on link "Hide archived" at bounding box center [882, 9] width 251 height 19
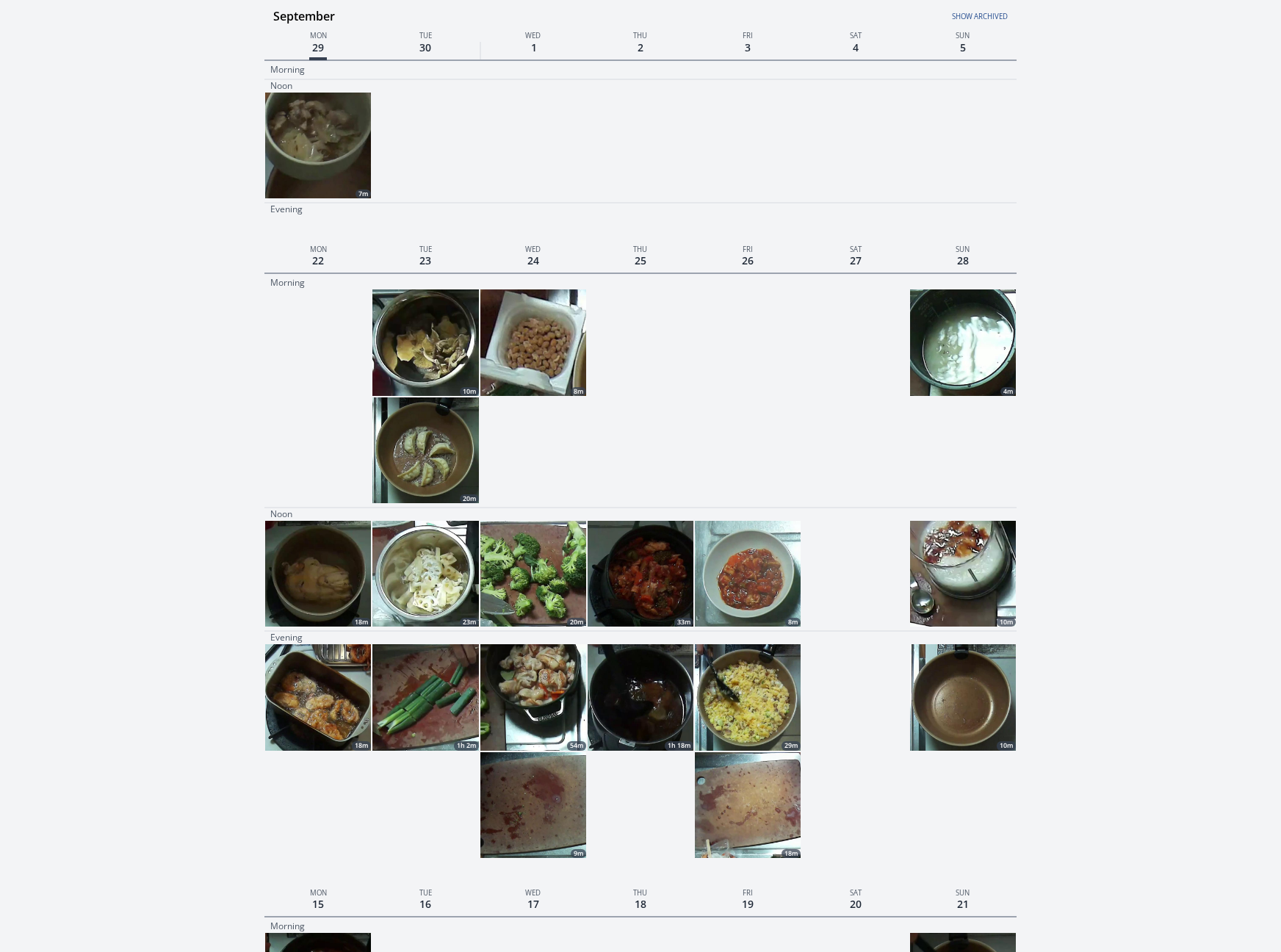
scroll to position [89, 0]
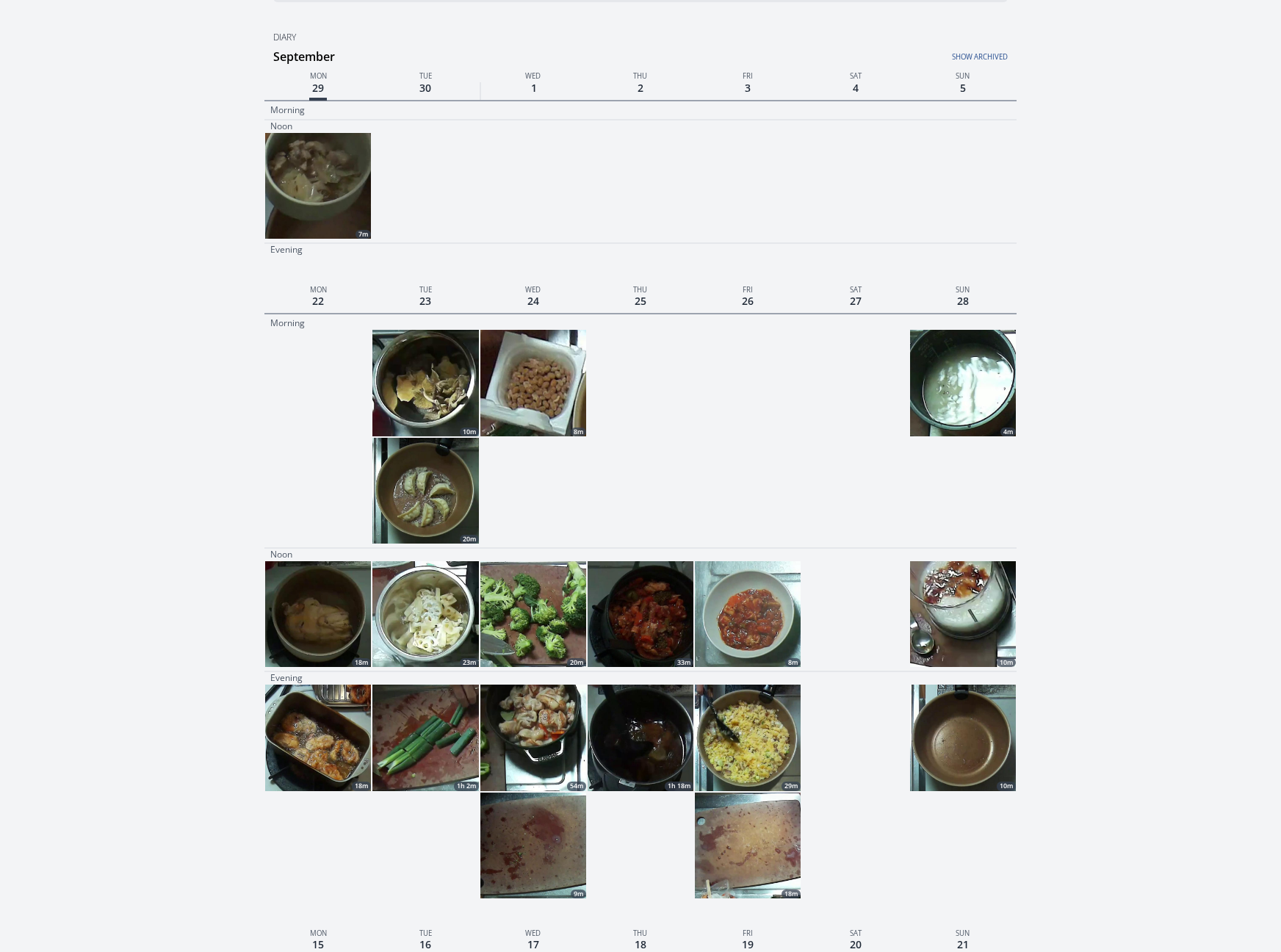
click at [976, 53] on link "Show archived" at bounding box center [882, 53] width 251 height 19
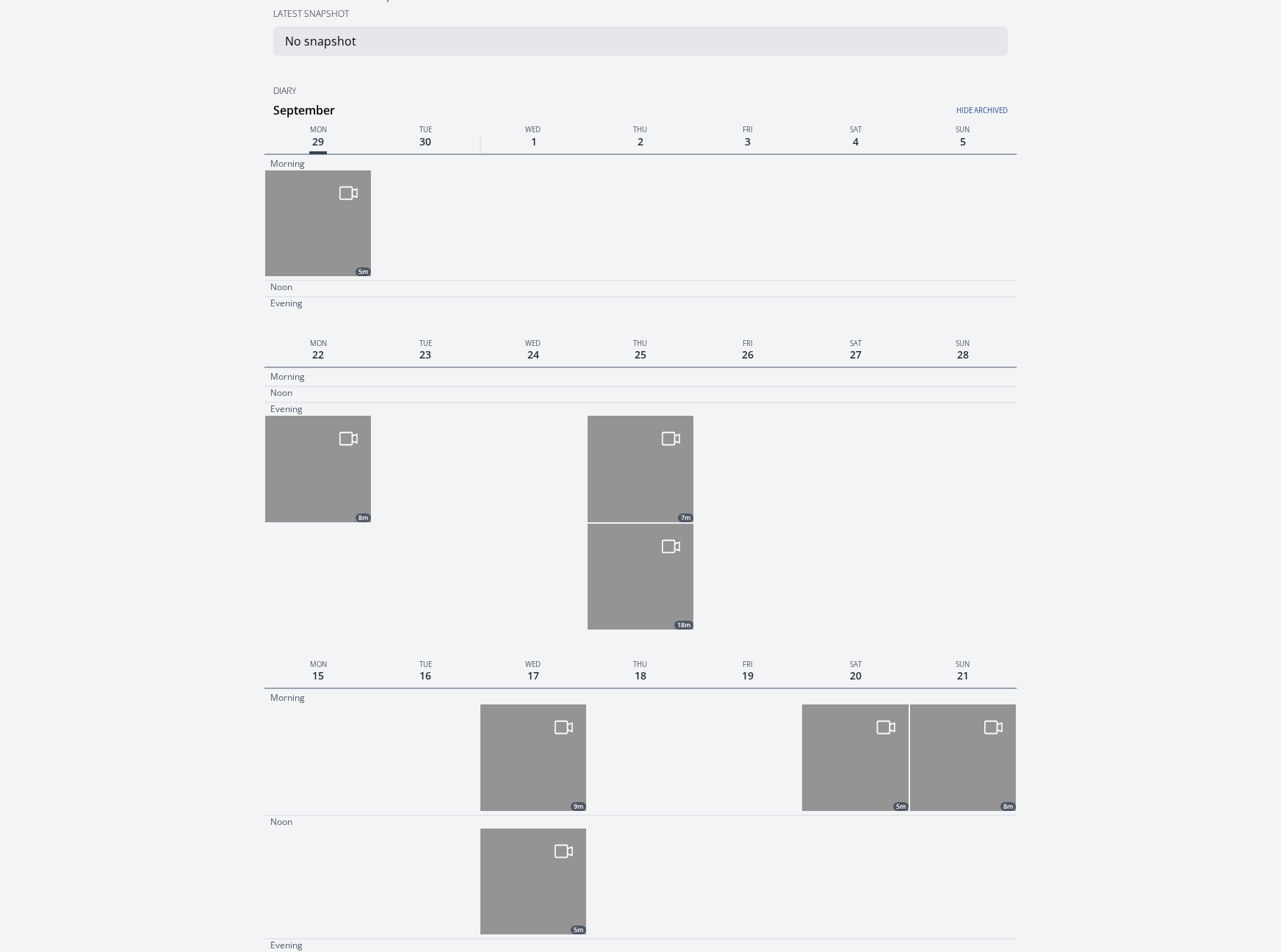
scroll to position [0, 0]
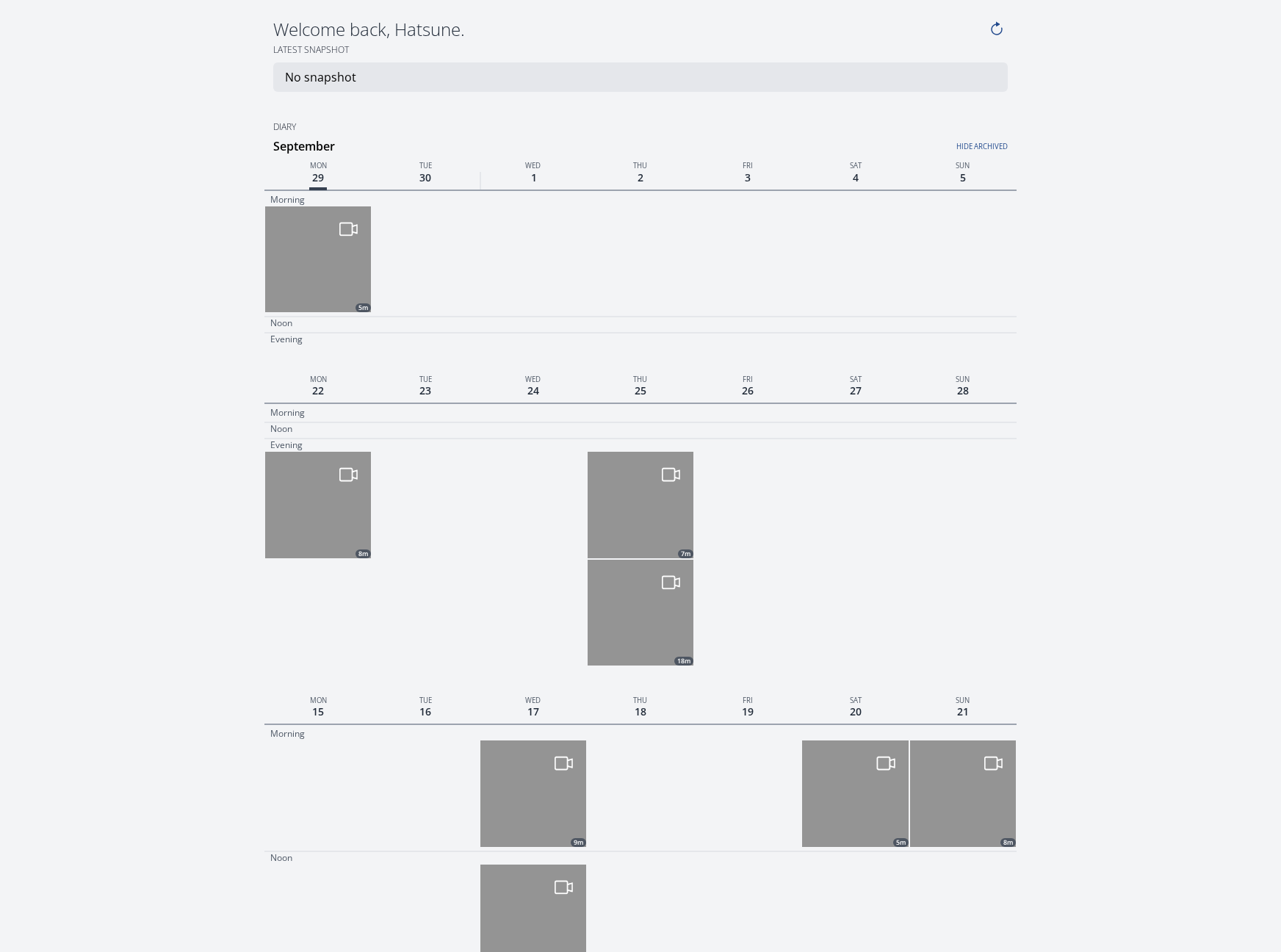
click at [983, 143] on link "Hide archived" at bounding box center [882, 143] width 251 height 19
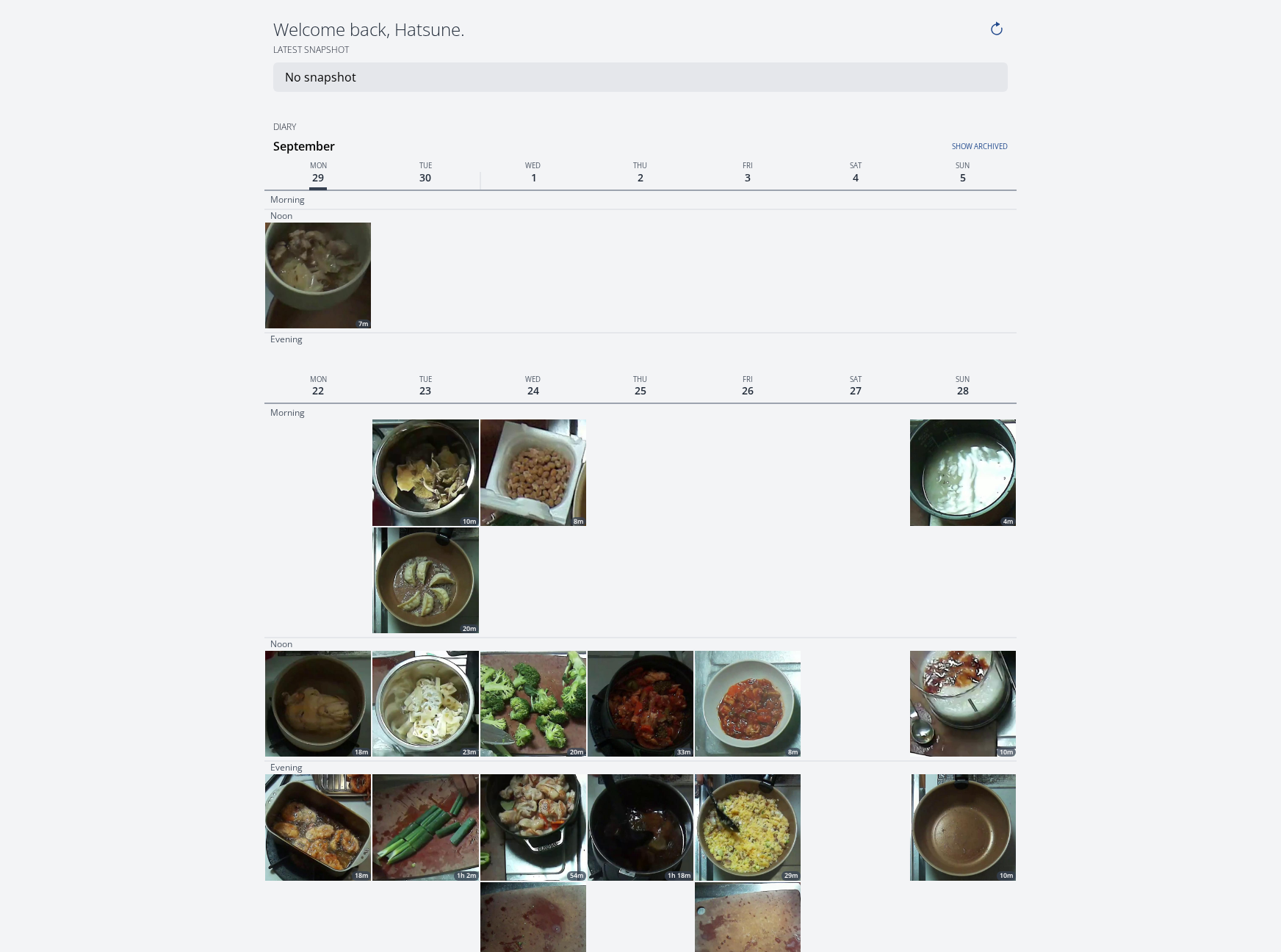
click at [976, 840] on img at bounding box center [963, 826] width 106 height 106
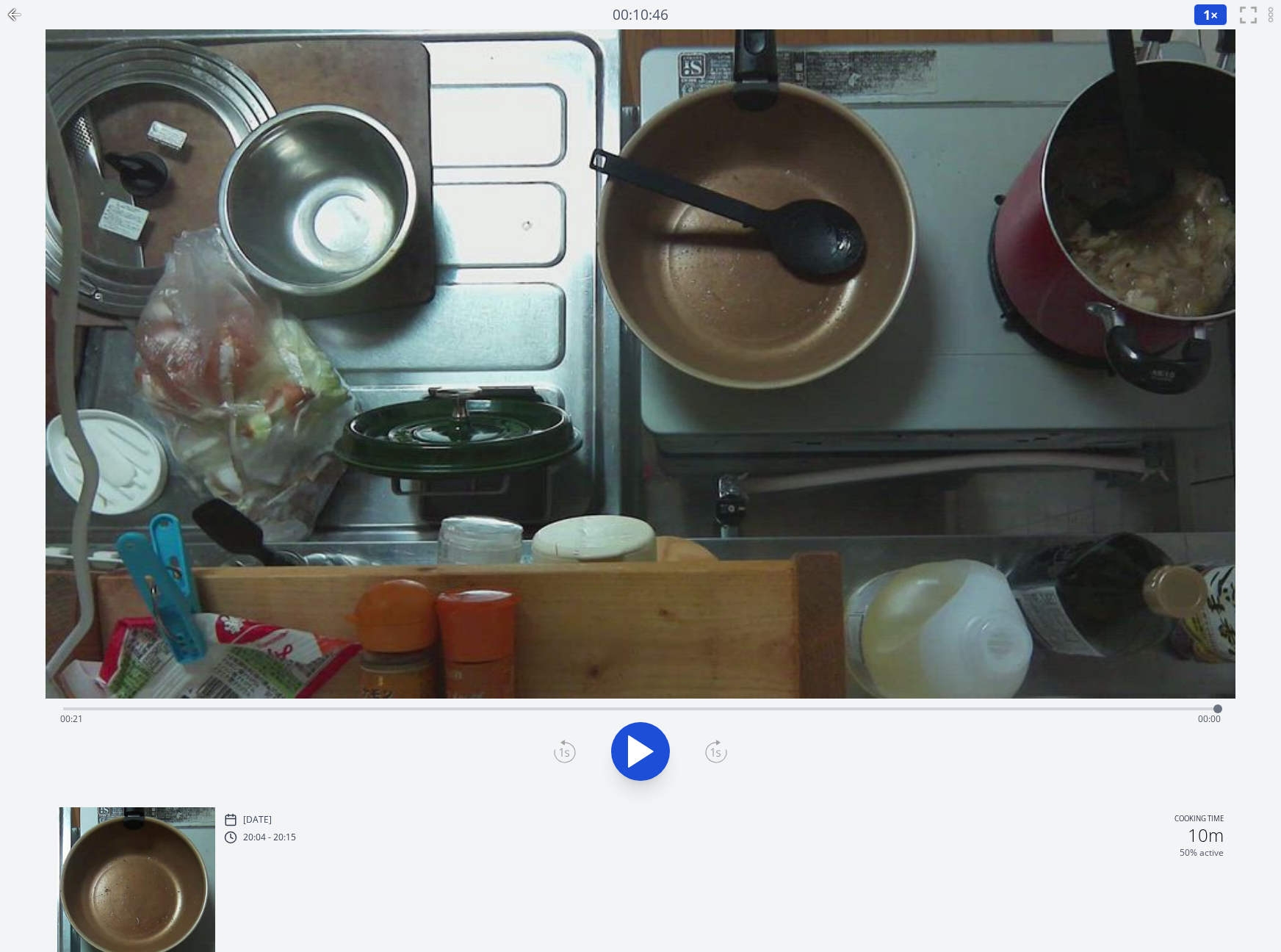
click at [10, 20] on icon at bounding box center [14, 14] width 18 height 18
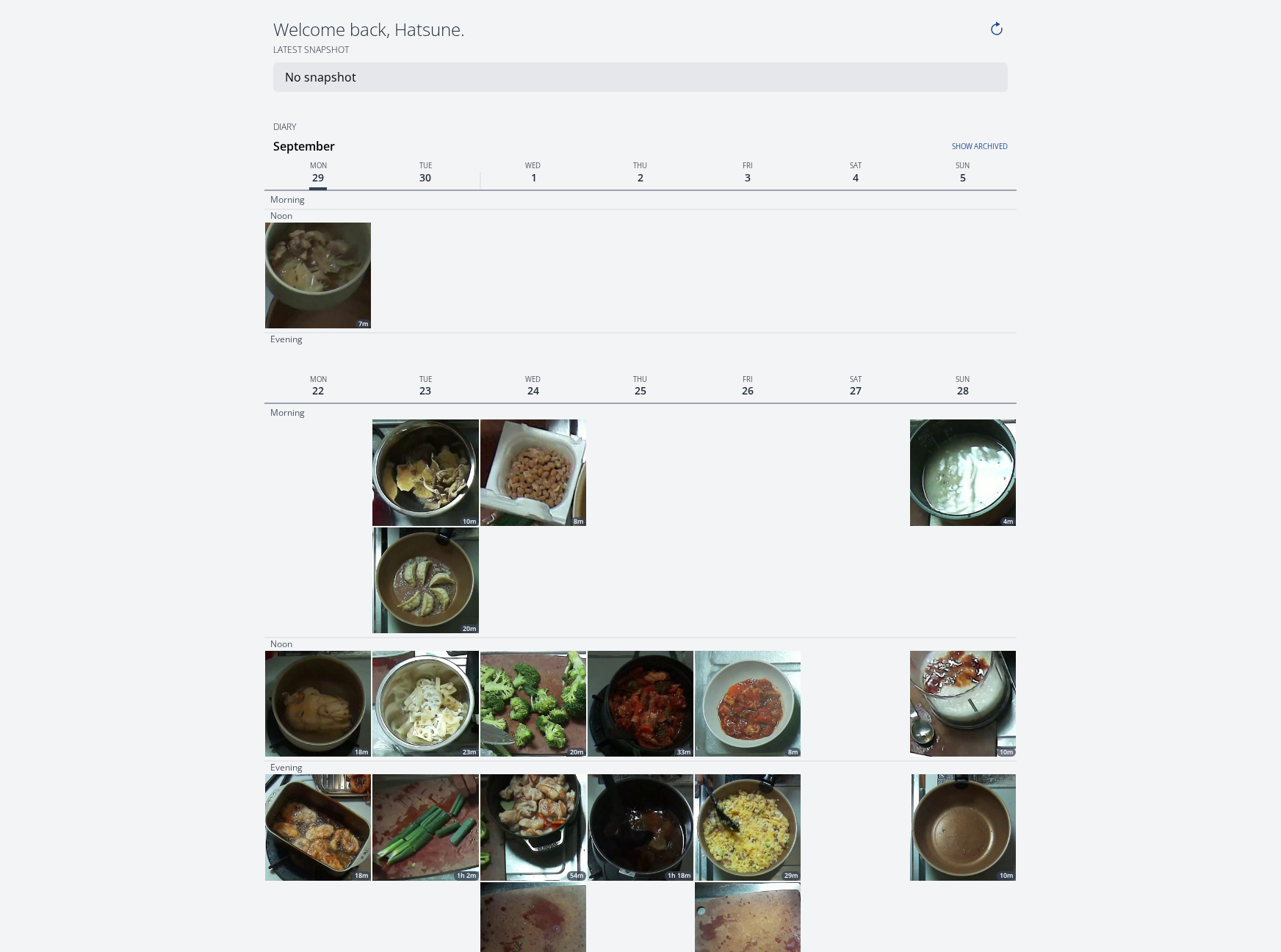
click at [987, 696] on img at bounding box center [963, 703] width 106 height 106
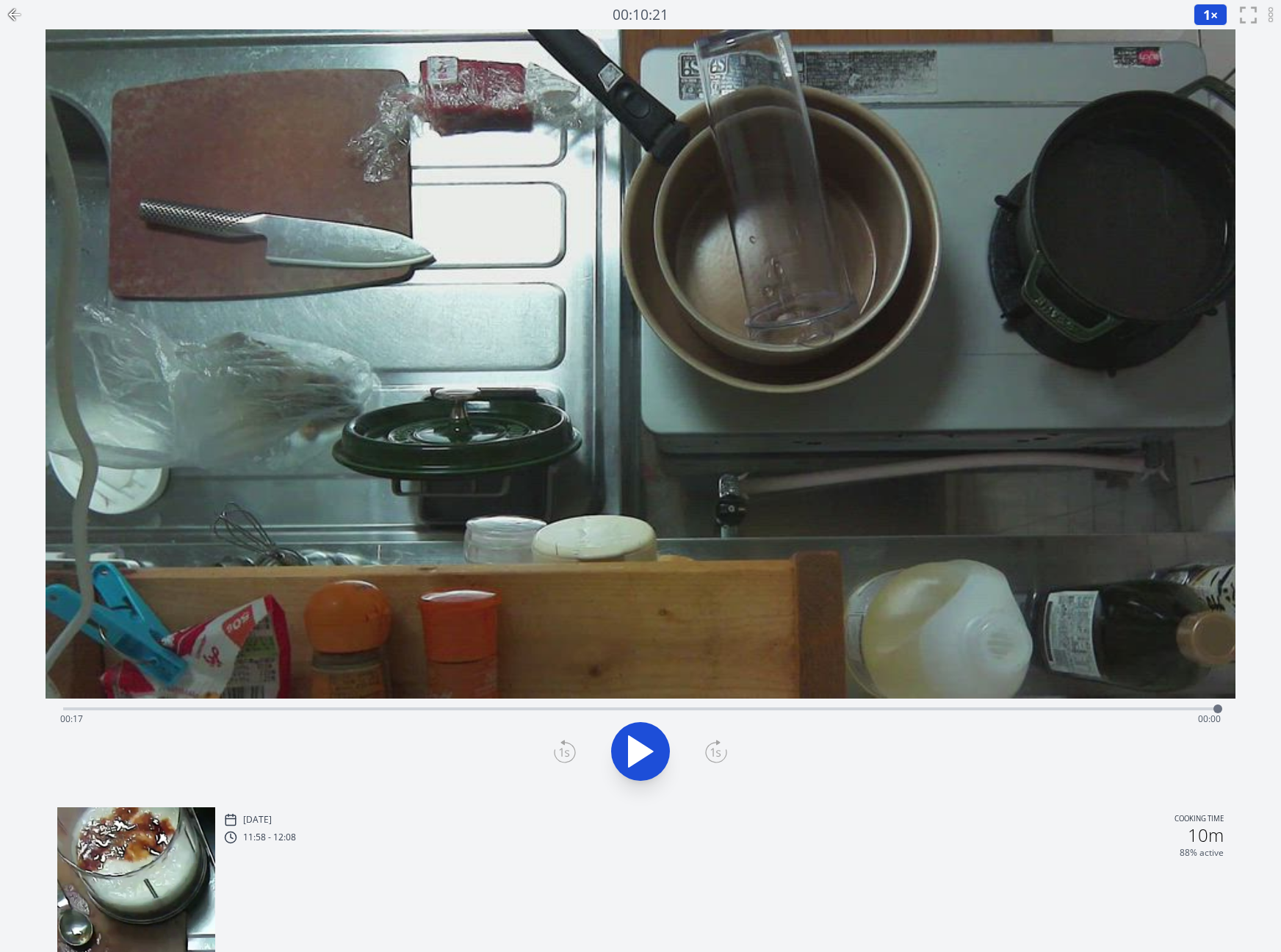
click at [19, 15] on icon at bounding box center [14, 15] width 10 height 0
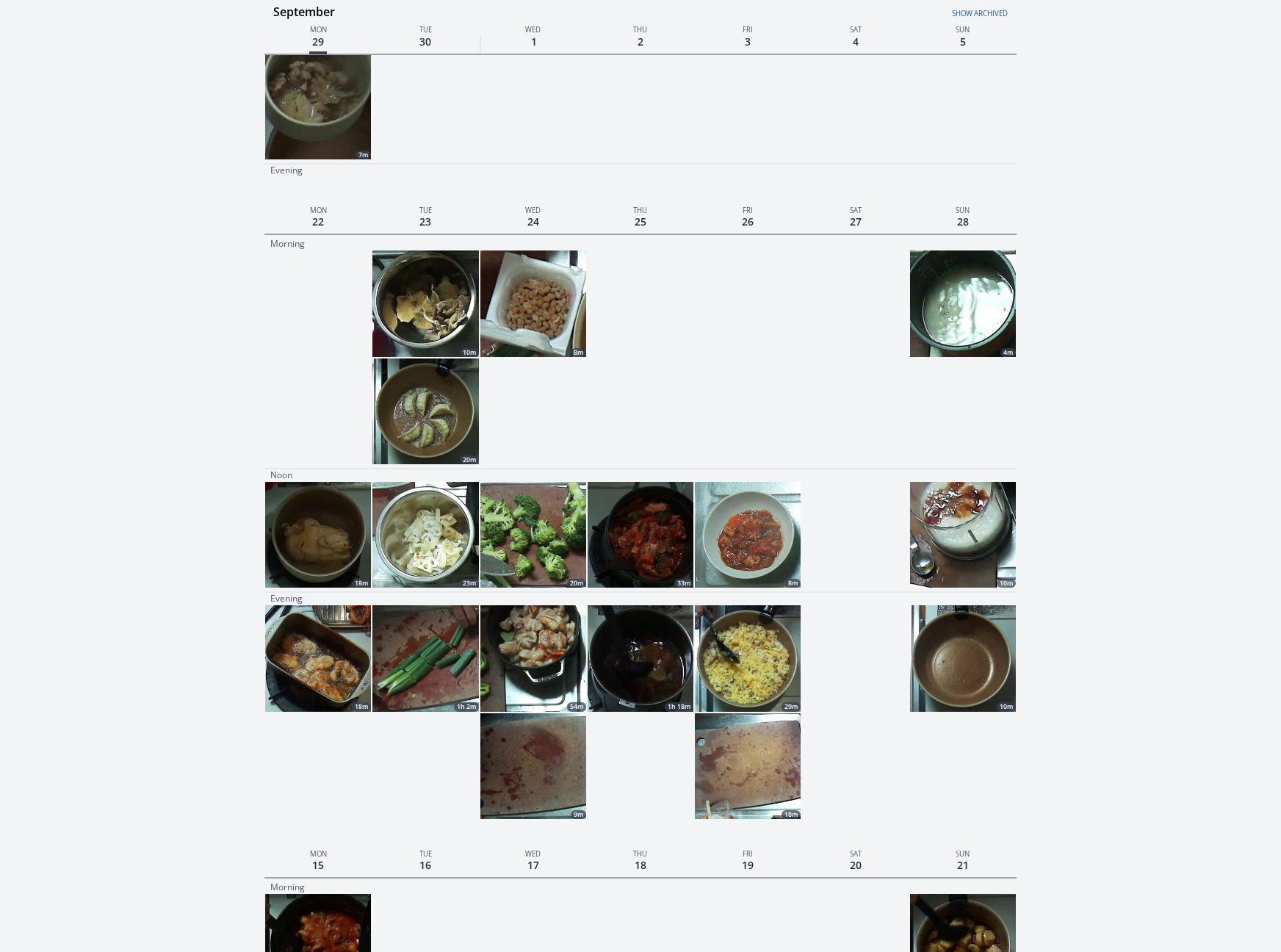
scroll to position [195, 0]
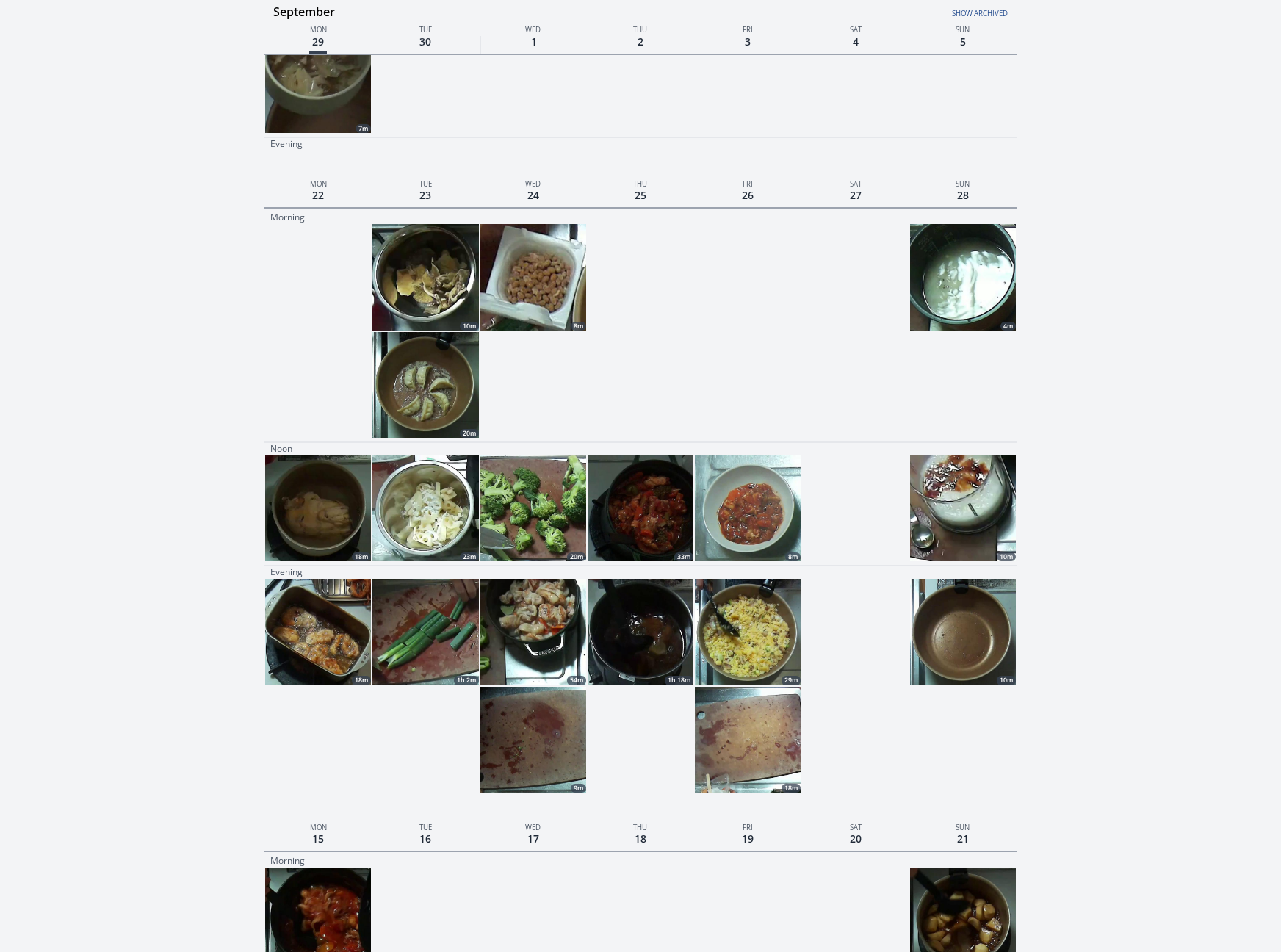
click at [966, 643] on img at bounding box center [963, 631] width 106 height 106
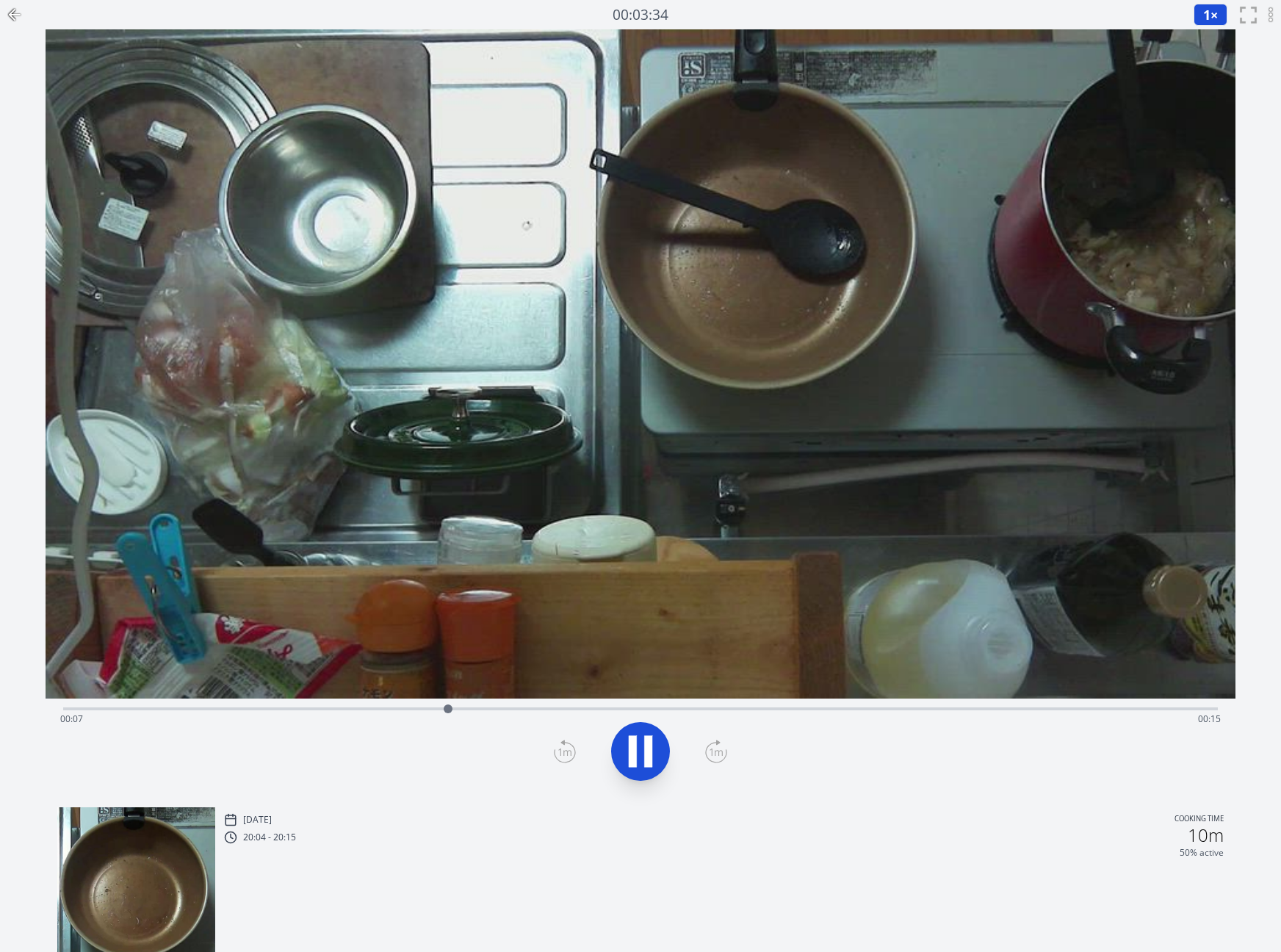
click at [445, 708] on div at bounding box center [447, 708] width 22 height 22
click at [638, 746] on icon at bounding box center [640, 751] width 41 height 41
drag, startPoint x: 502, startPoint y: 710, endPoint x: 62, endPoint y: 718, distance: 440.1
click at [62, 717] on div at bounding box center [63, 708] width 22 height 22
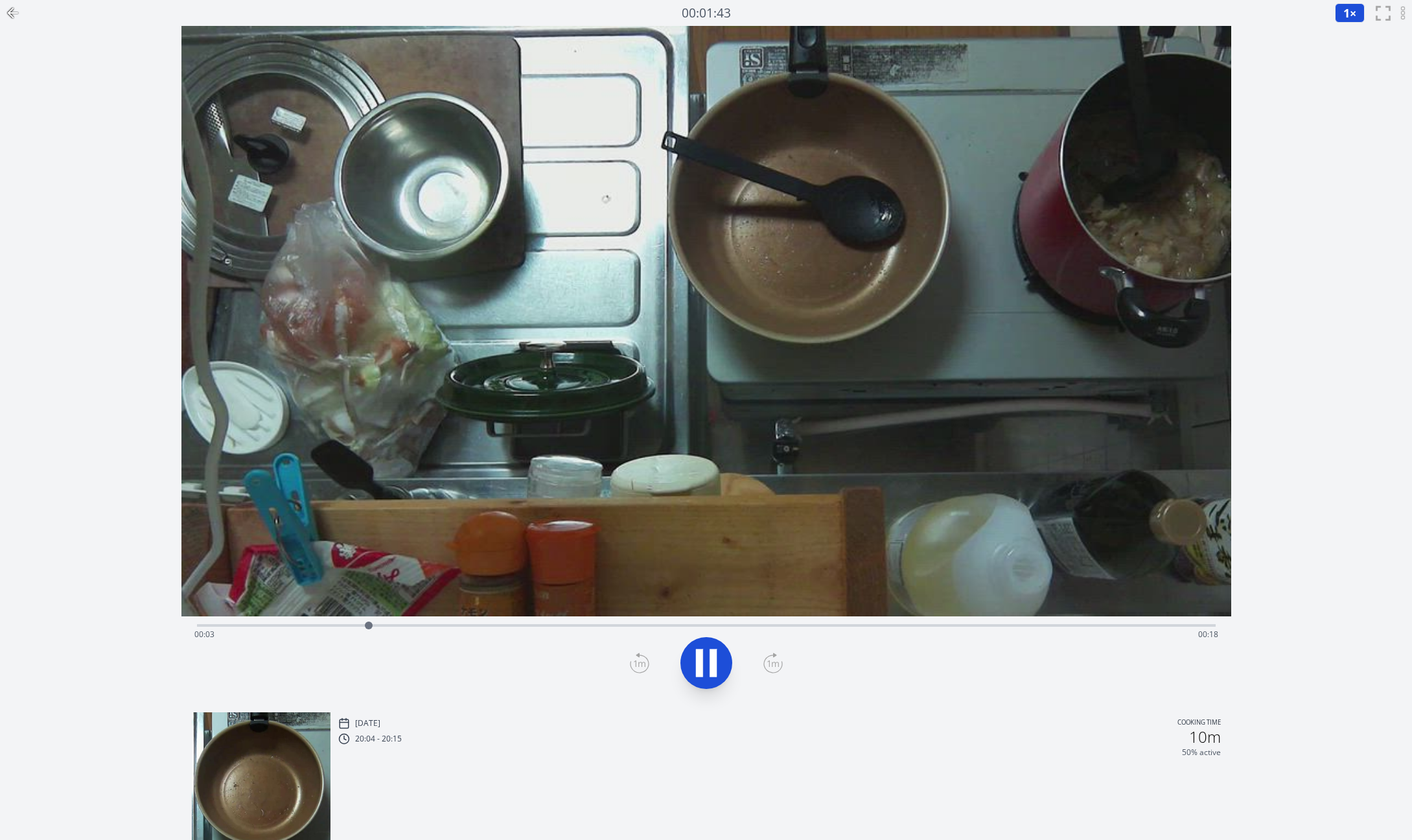
click at [11, 13] on icon at bounding box center [12, 13] width 9 height 0
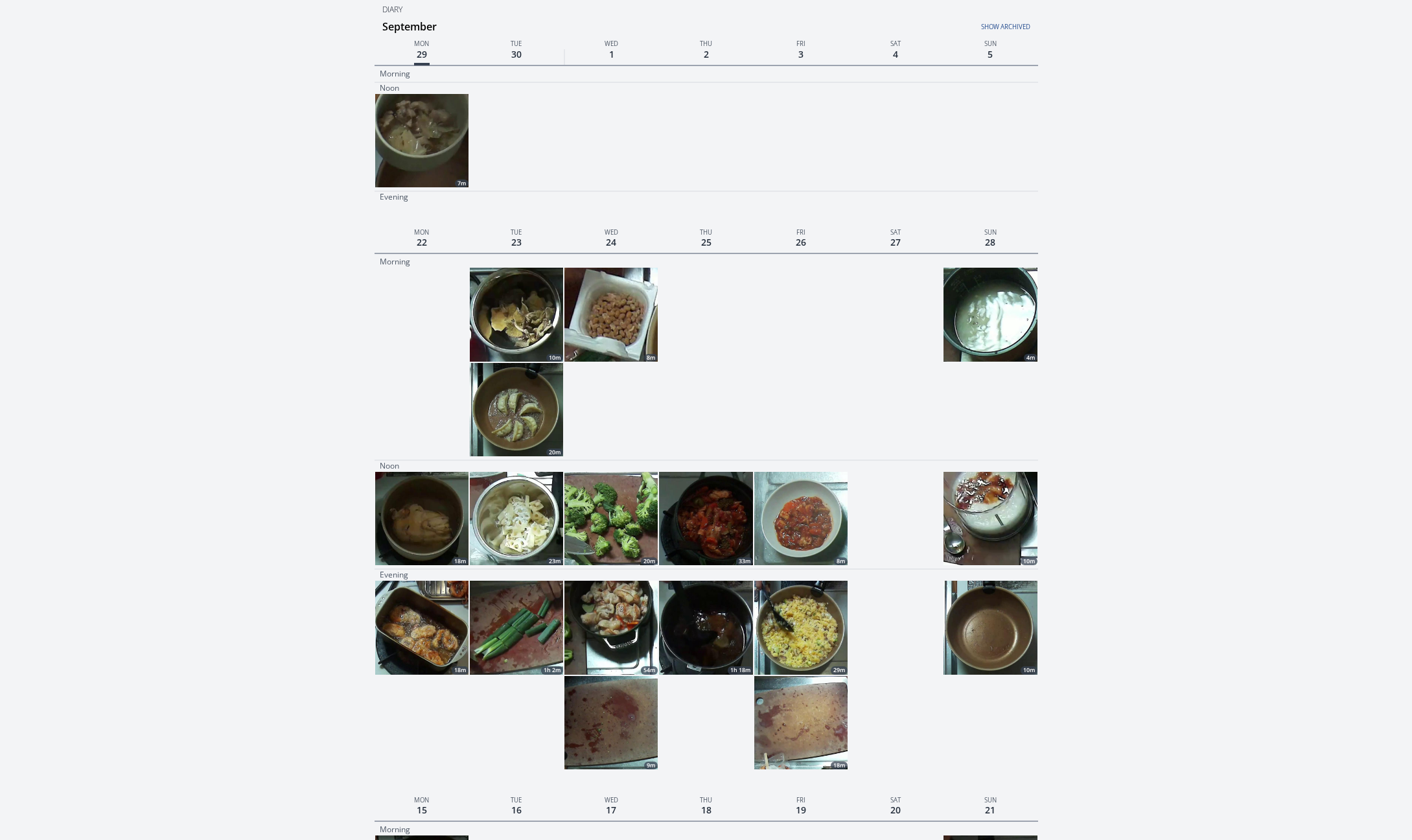
scroll to position [76, 0]
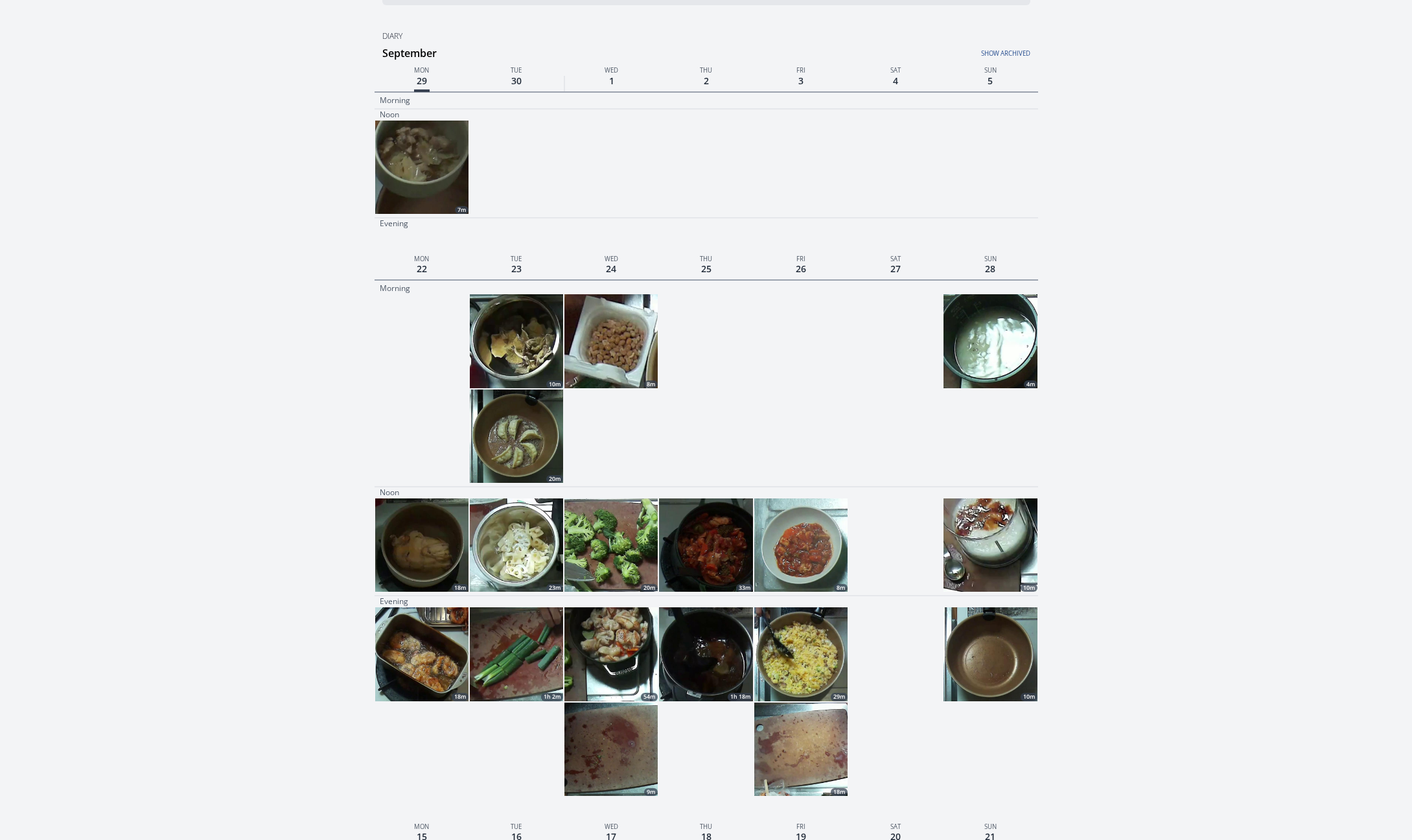
click at [997, 49] on link "Show archived" at bounding box center [919, 50] width 221 height 17
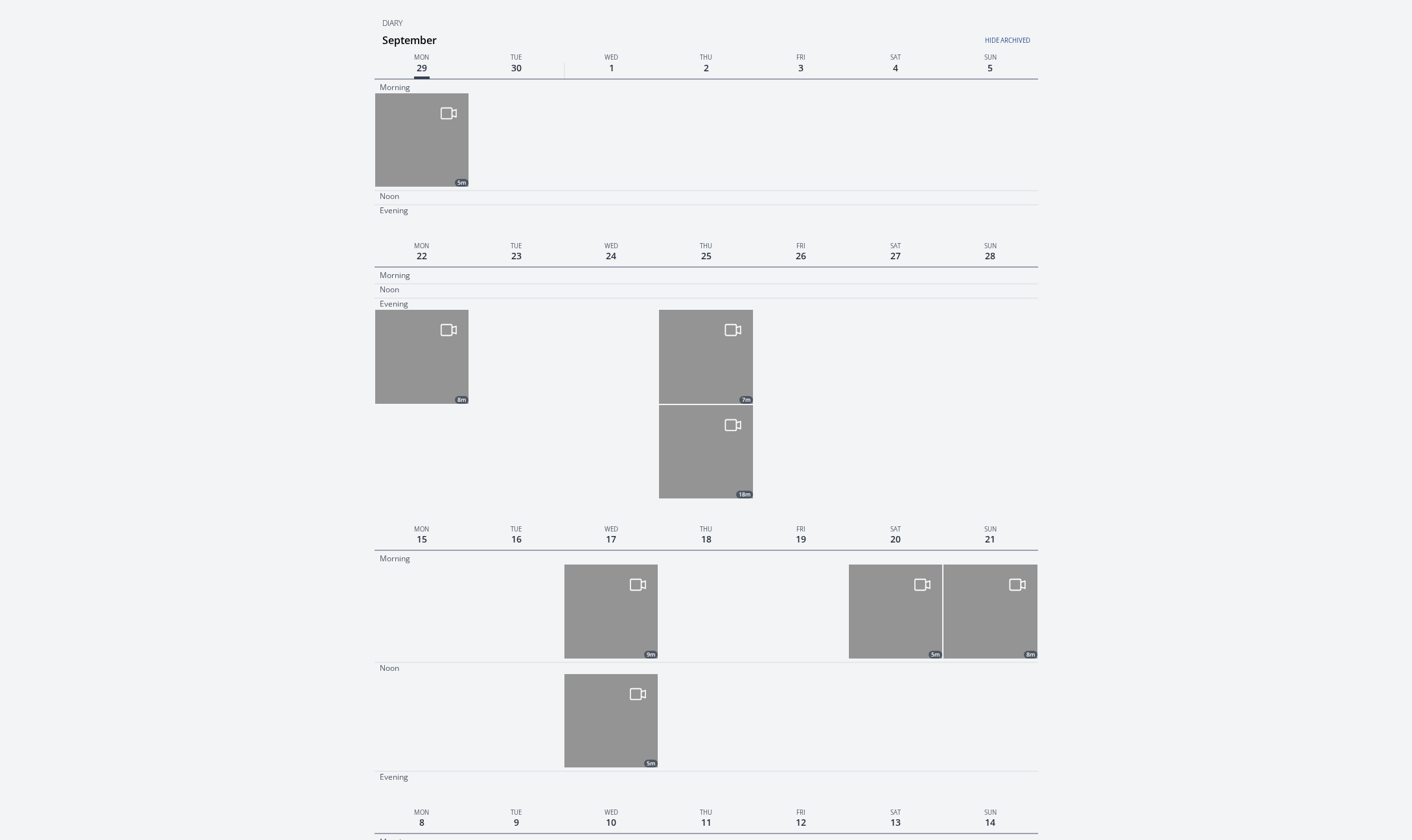
scroll to position [23, 0]
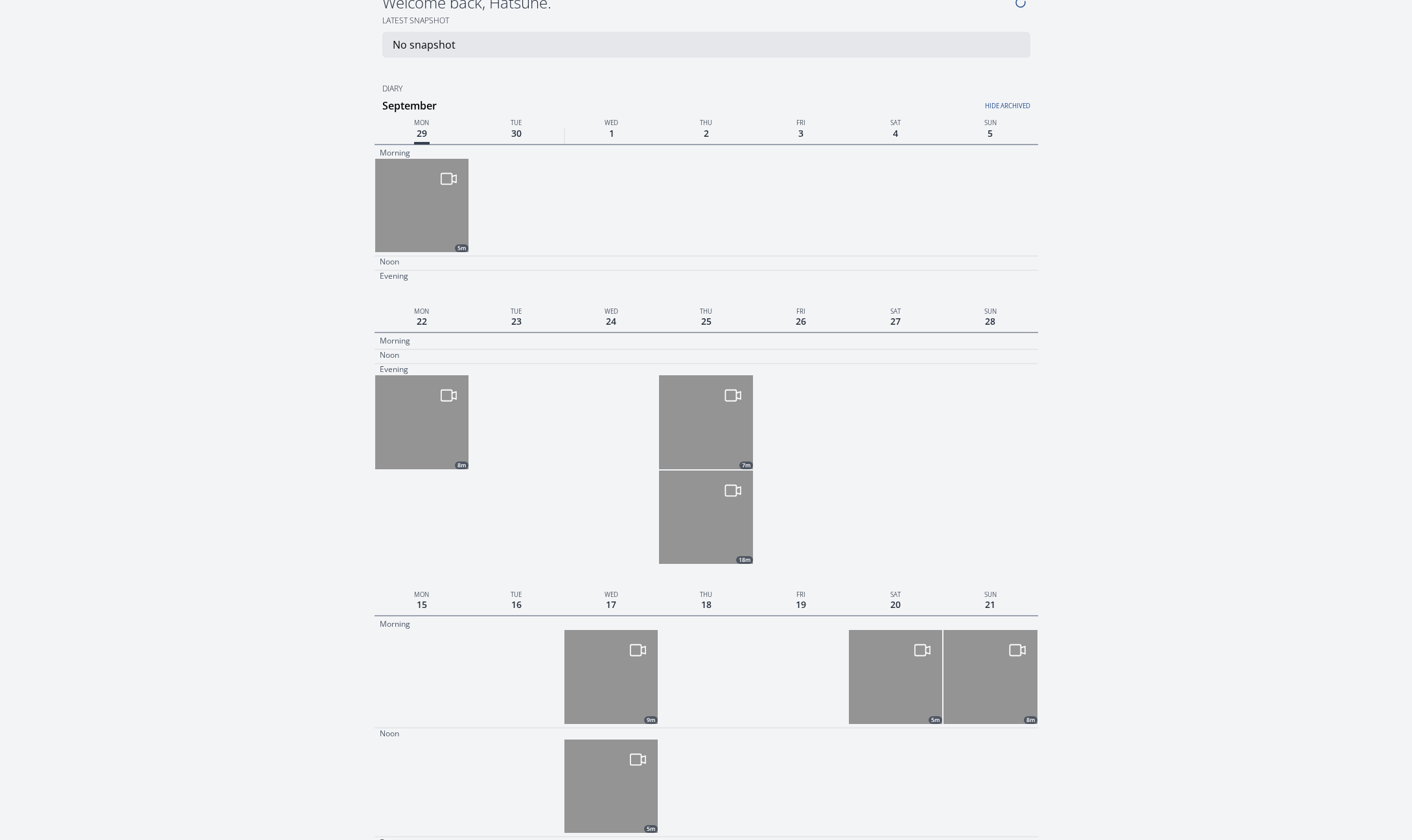
click at [1002, 105] on link "Hide archived" at bounding box center [919, 102] width 221 height 17
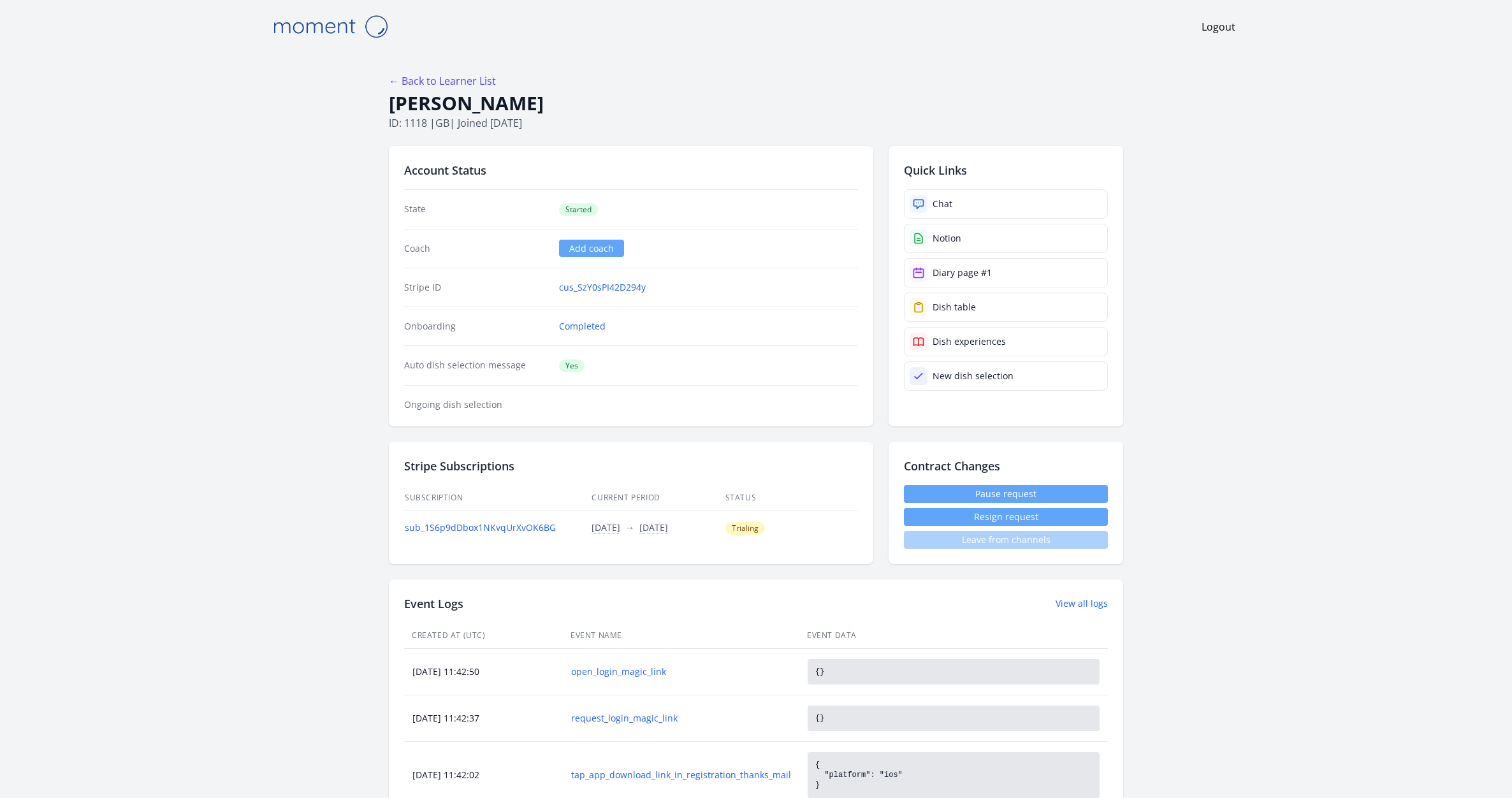
scroll to position [1901, 0]
